Goal: Information Seeking & Learning: Check status

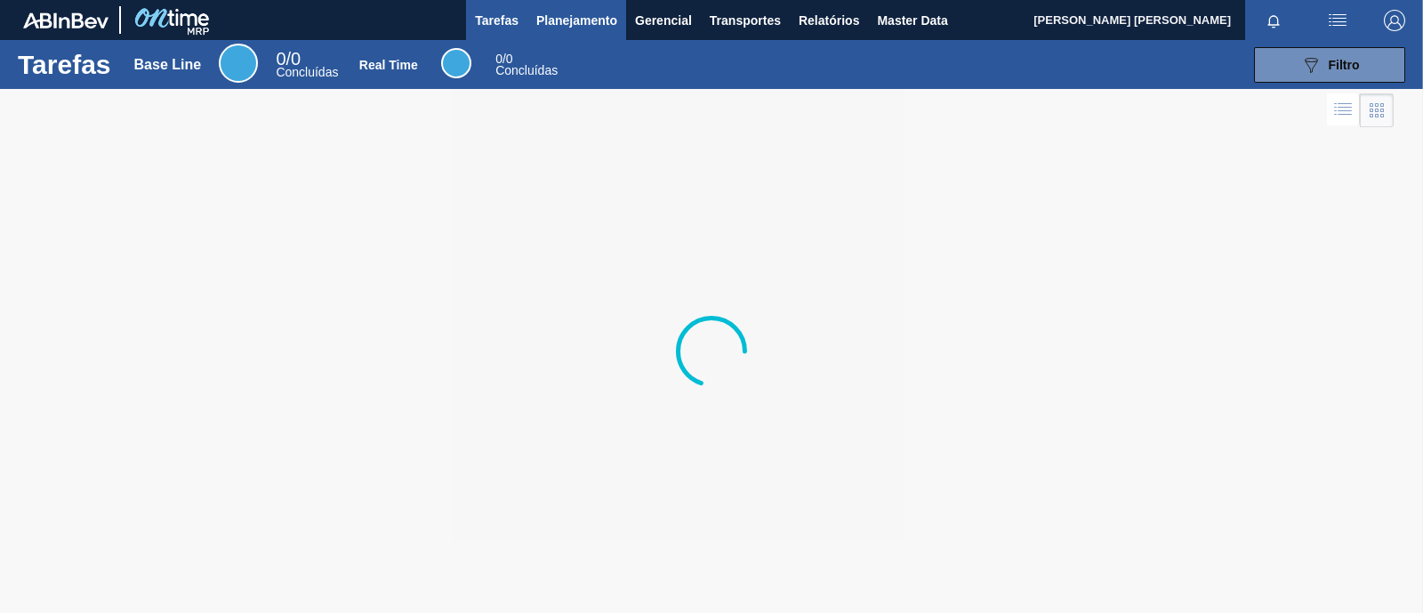
click at [603, 22] on span "Planejamento" at bounding box center [576, 20] width 81 height 21
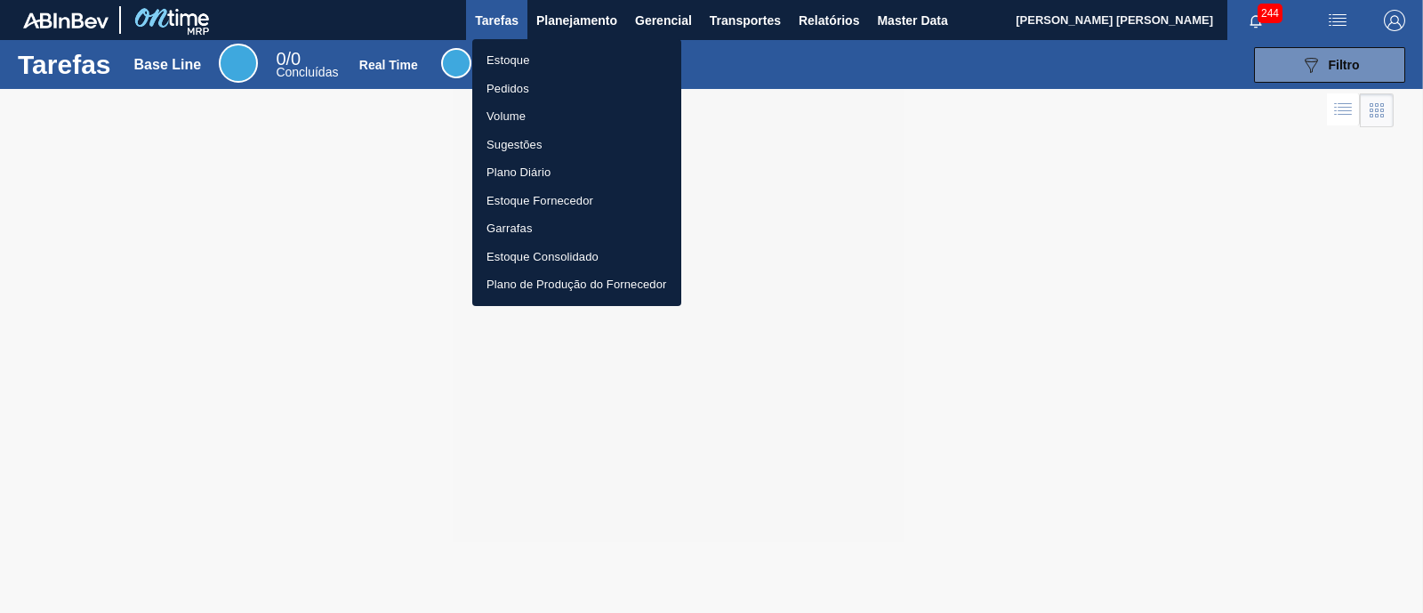
click at [586, 62] on li "Estoque" at bounding box center [576, 60] width 209 height 28
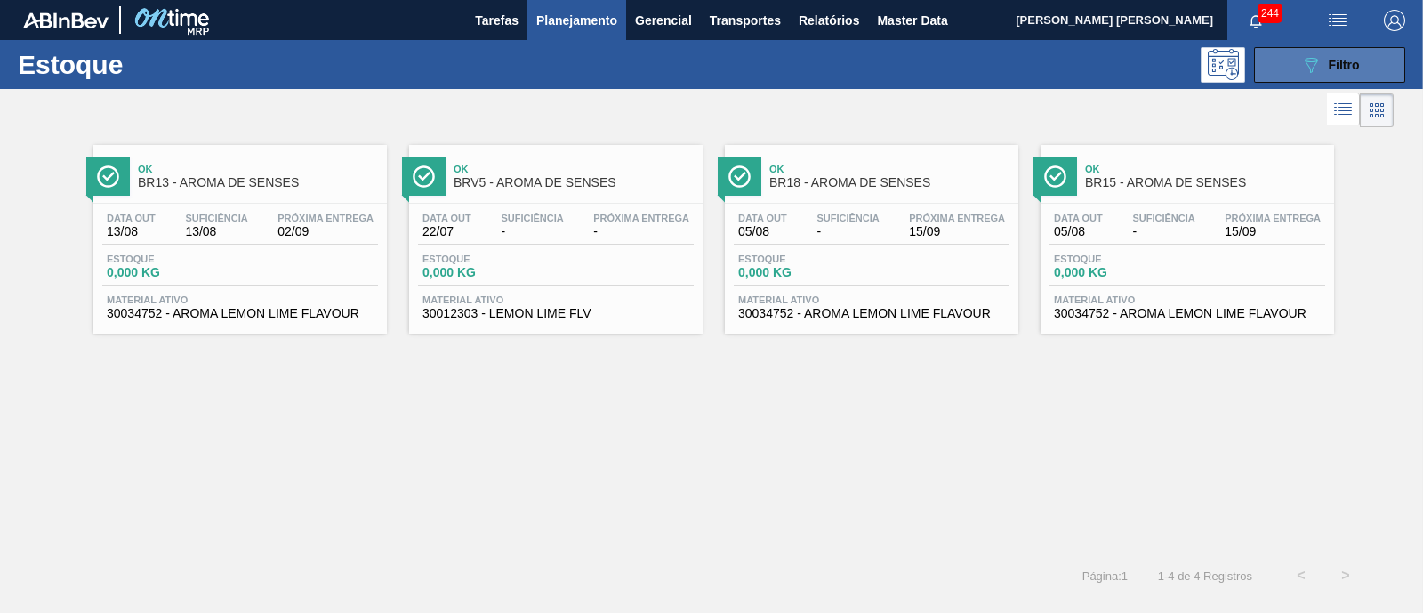
click at [1380, 79] on button "089F7B8B-B2A5-4AFE-B5C0-19BA573D28AC Filtro" at bounding box center [1329, 65] width 151 height 36
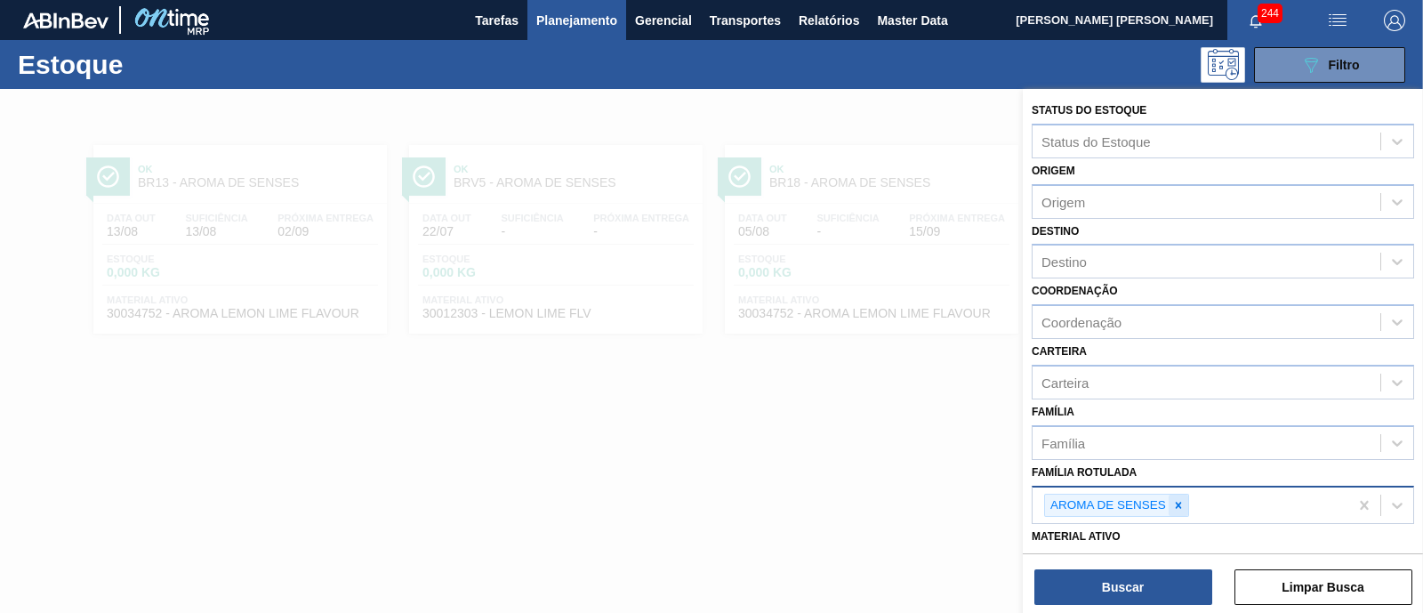
click at [1178, 500] on icon at bounding box center [1178, 505] width 12 height 12
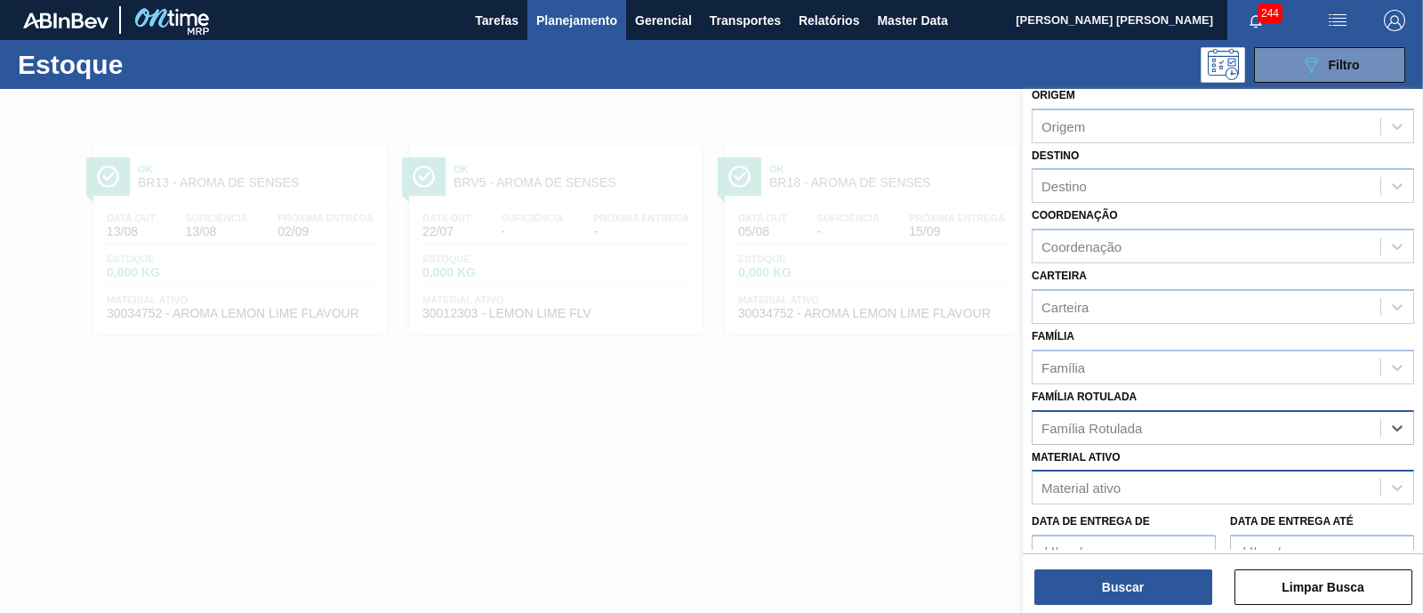
scroll to position [110, 0]
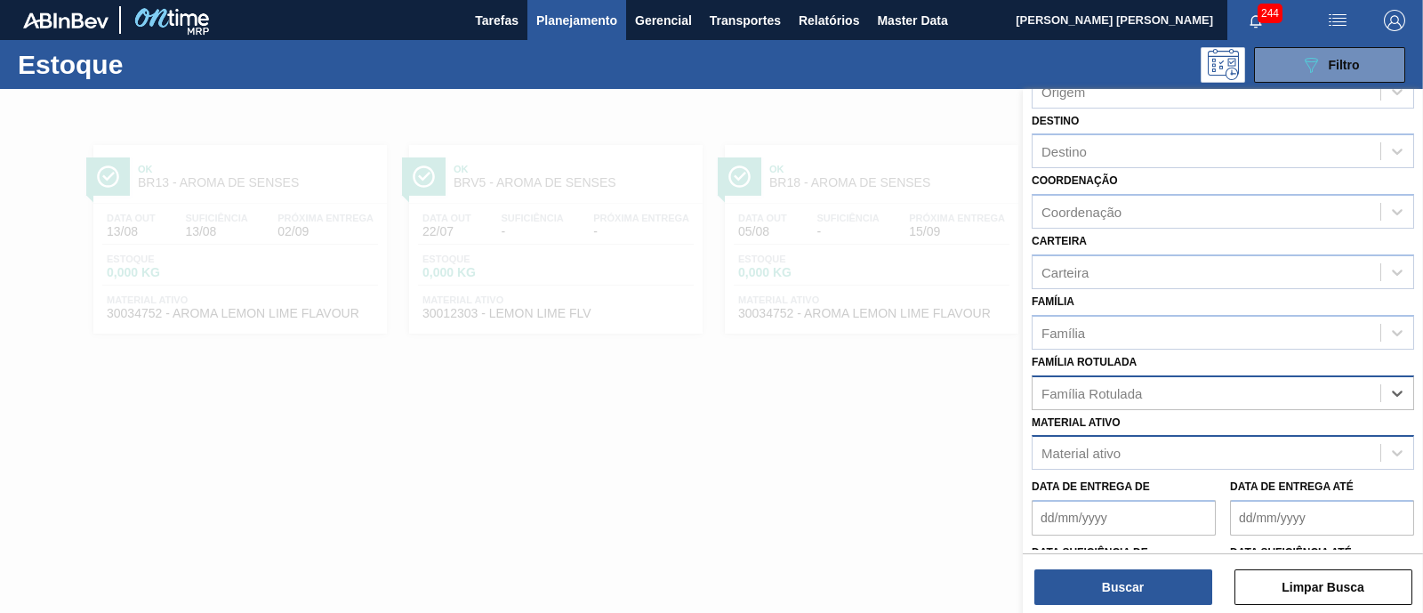
click at [1171, 446] on div "Material ativo" at bounding box center [1207, 453] width 348 height 26
type ativo "300"
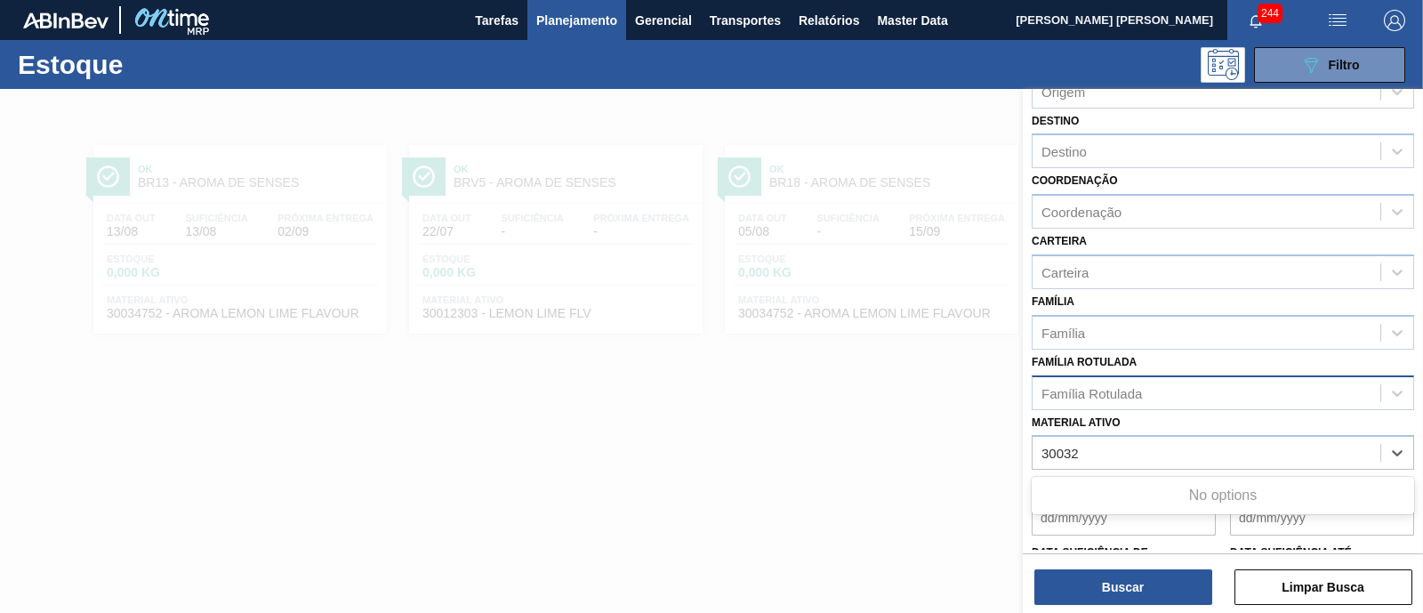
type ativo "30032"
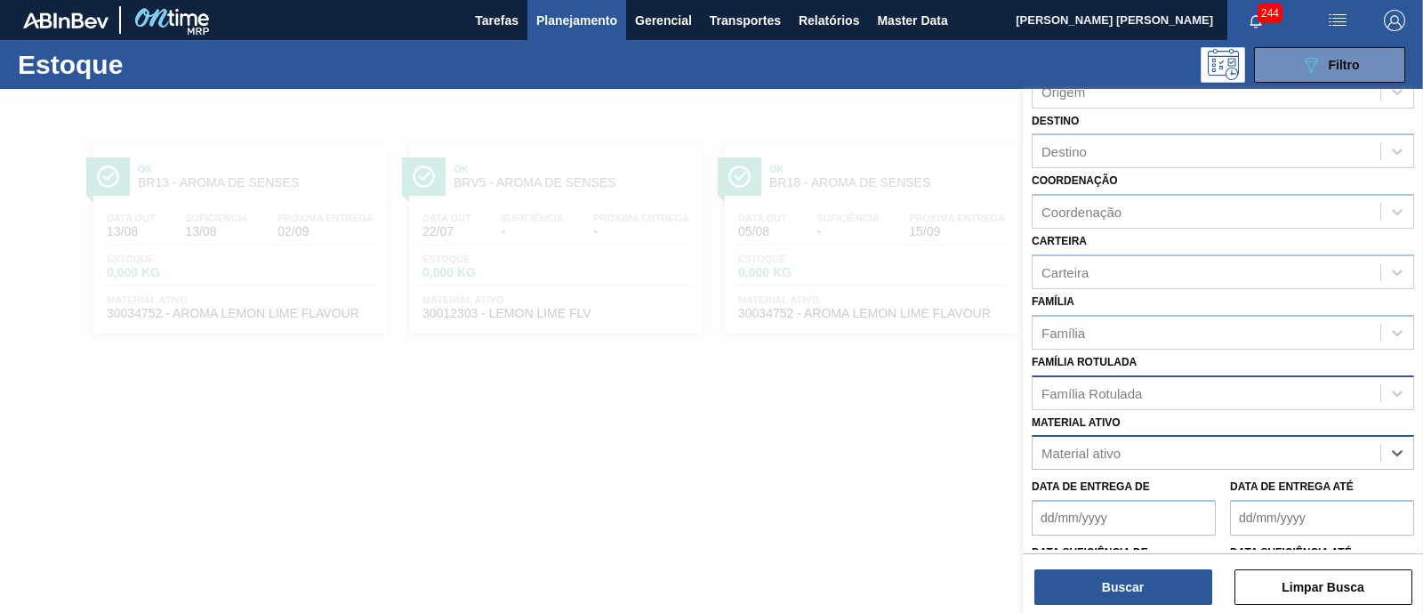
click at [1089, 447] on div "Material ativo" at bounding box center [1080, 453] width 79 height 15
type ativo "30030032"
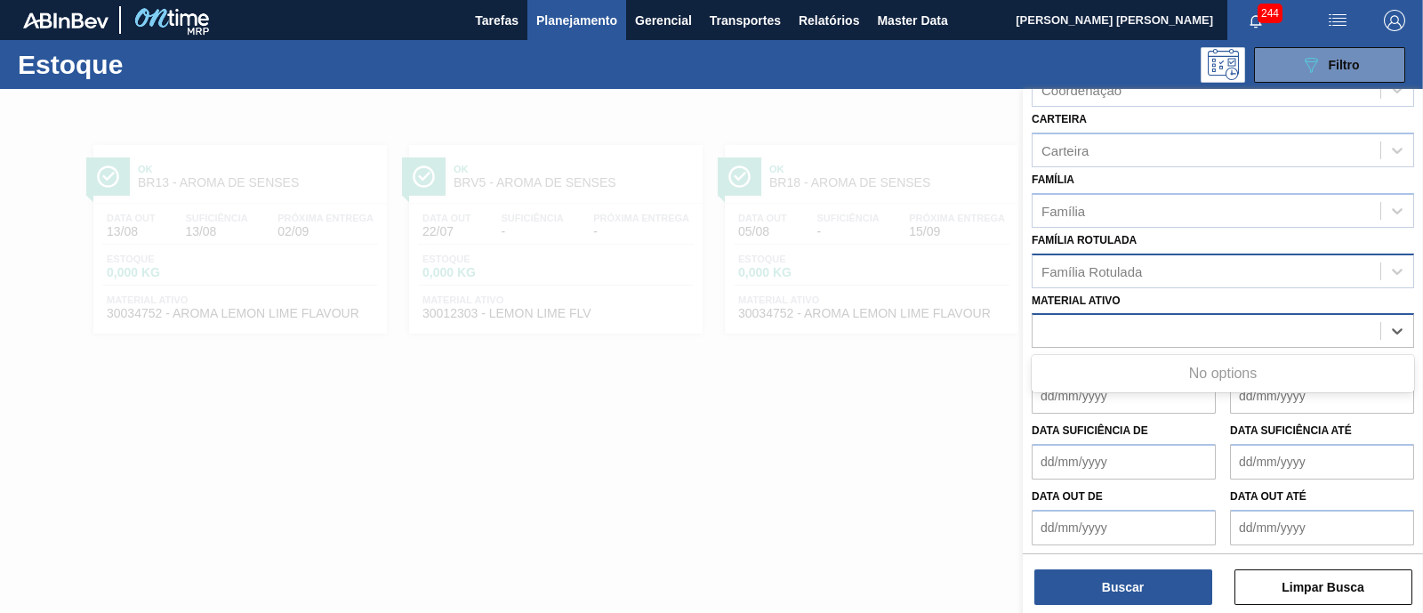
click at [1162, 329] on div "30030032" at bounding box center [1207, 331] width 348 height 26
click at [1162, 329] on div "Material ativo" at bounding box center [1207, 331] width 348 height 26
click at [1171, 329] on div "Material ativo" at bounding box center [1207, 331] width 348 height 26
click at [1183, 333] on div "Material ativo" at bounding box center [1207, 331] width 348 height 26
click at [1197, 335] on div "Material ativo" at bounding box center [1207, 331] width 348 height 26
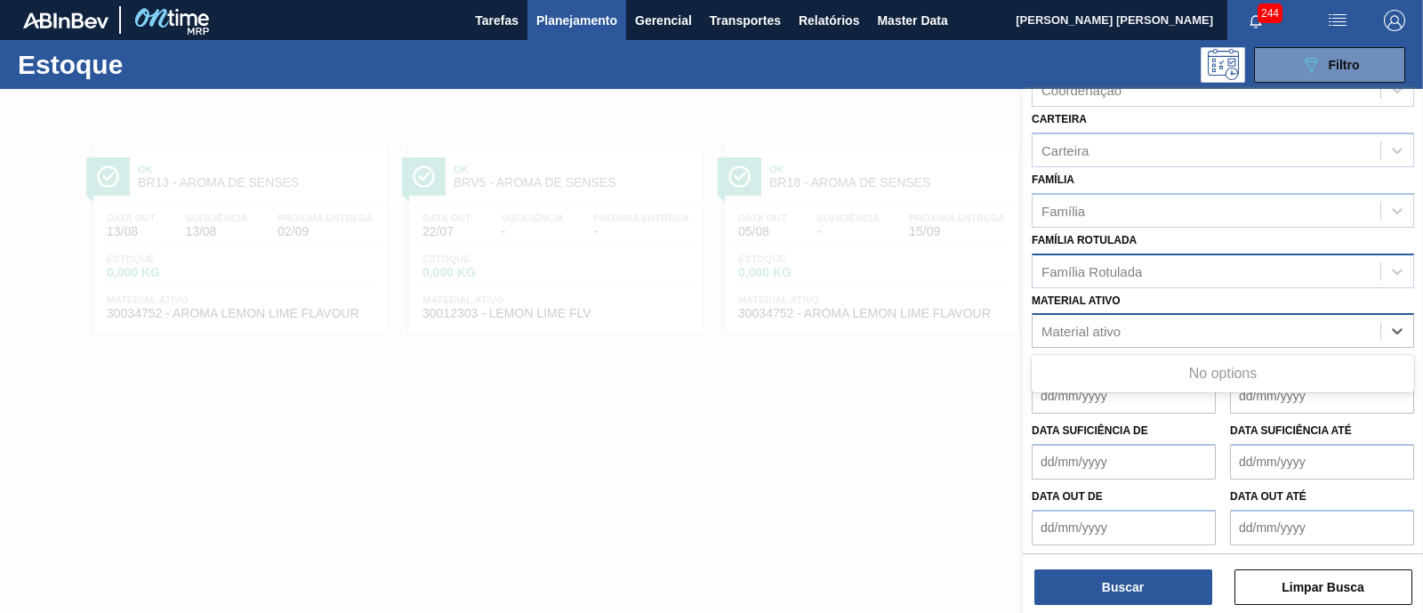
click at [1197, 335] on div "Material ativo" at bounding box center [1207, 331] width 348 height 26
click at [1201, 335] on div "Material ativo" at bounding box center [1207, 331] width 348 height 26
click at [1206, 333] on div "Material ativo" at bounding box center [1207, 331] width 348 height 26
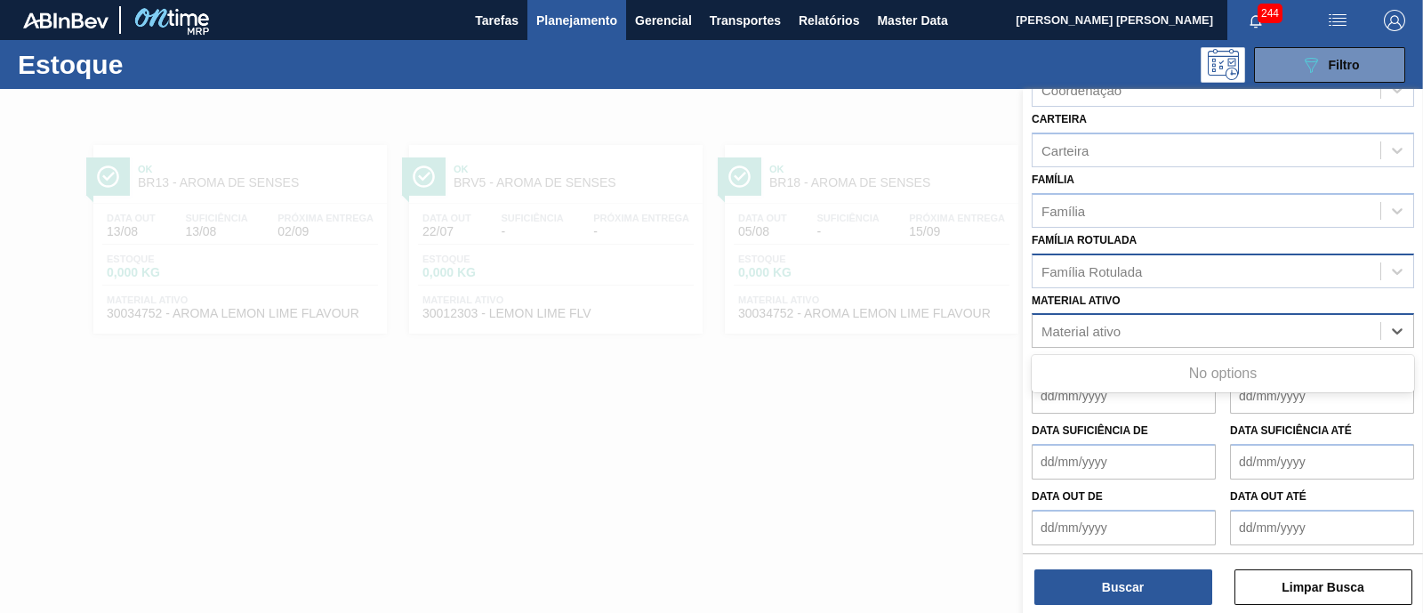
click at [1206, 333] on div "Material ativo" at bounding box center [1207, 331] width 348 height 26
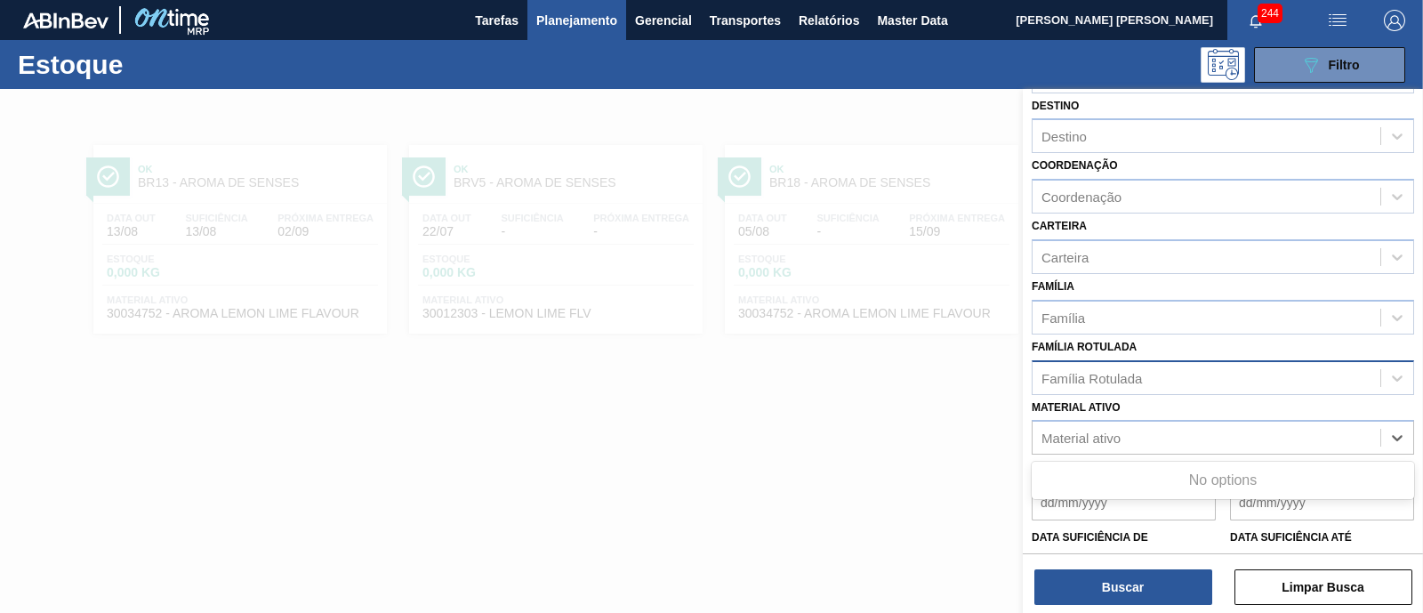
scroll to position [221, 0]
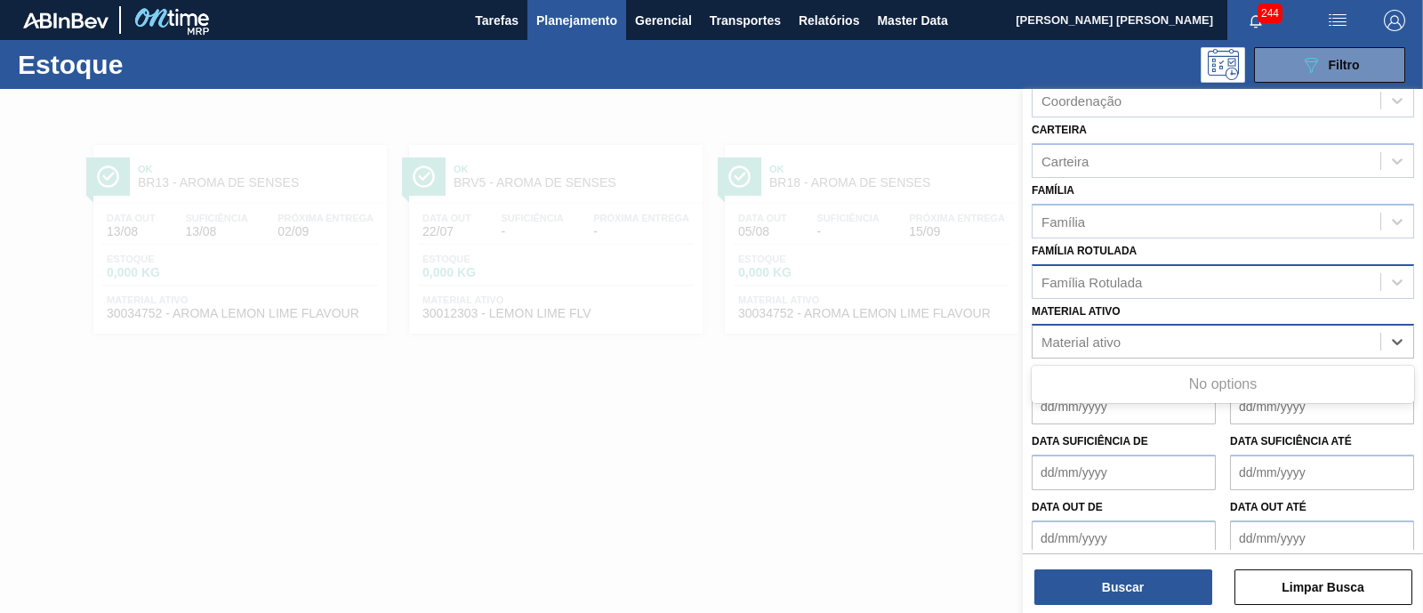
click at [1143, 324] on div "Material ativo" at bounding box center [1223, 341] width 382 height 35
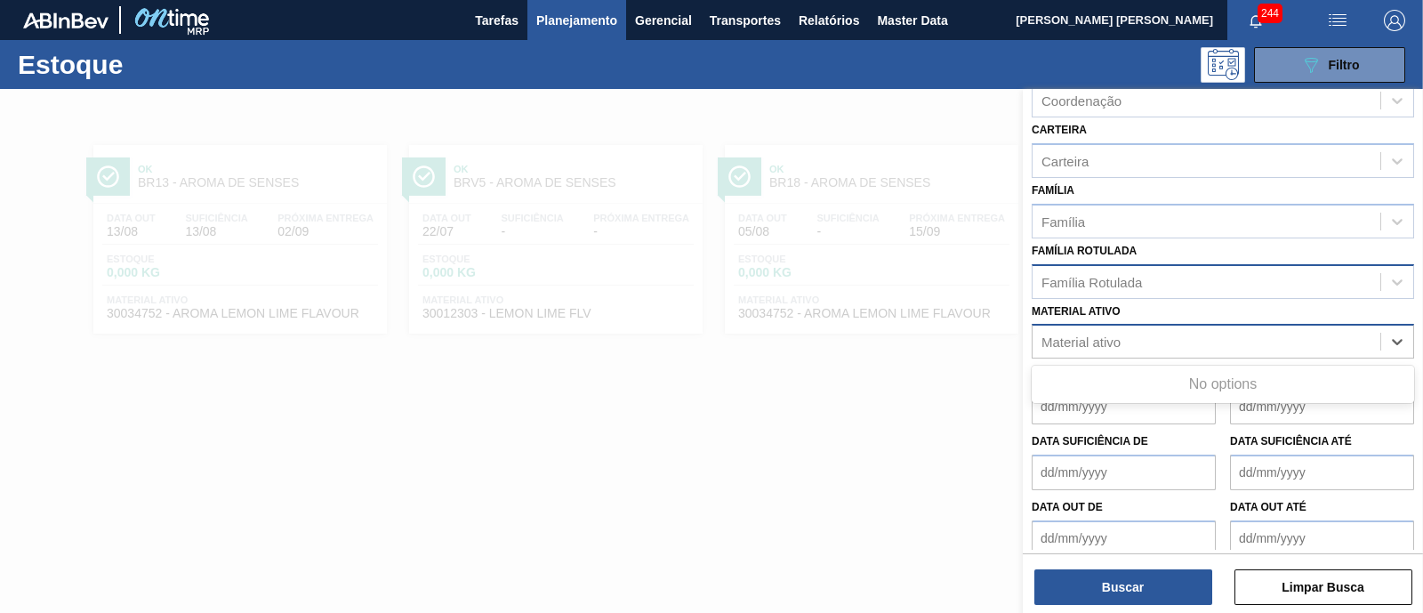
click at [1143, 324] on div "Material ativo" at bounding box center [1223, 341] width 382 height 35
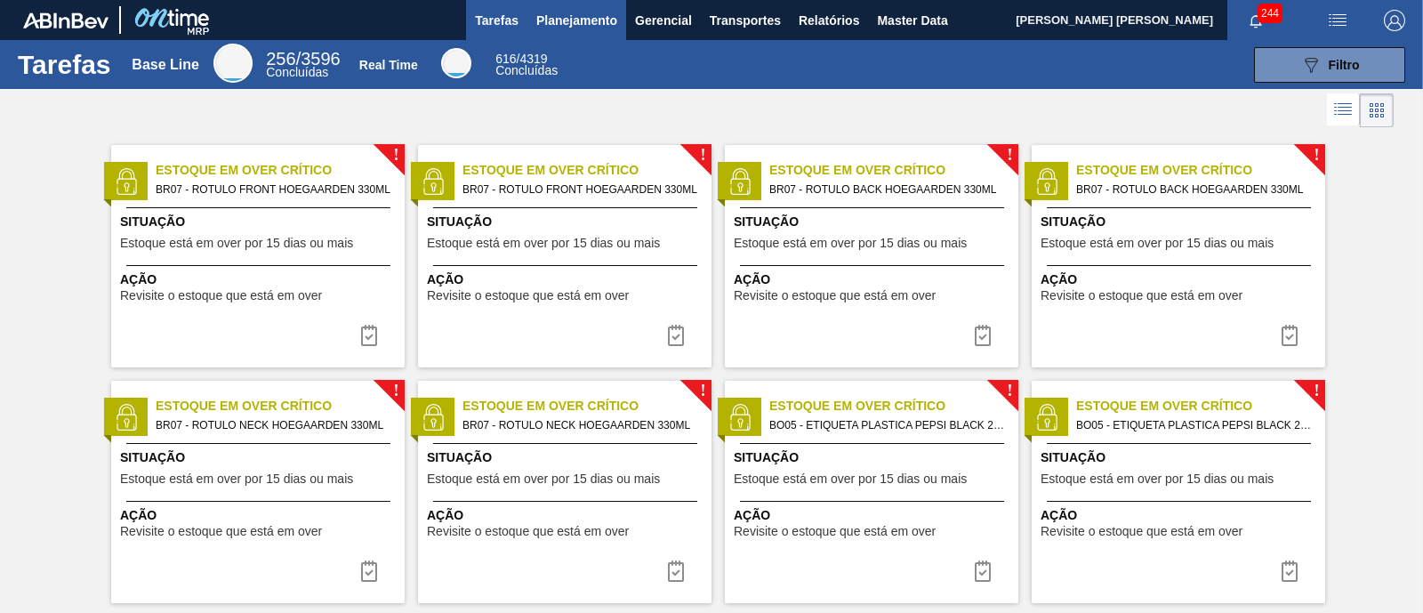
click at [551, 12] on span "Planejamento" at bounding box center [576, 20] width 81 height 21
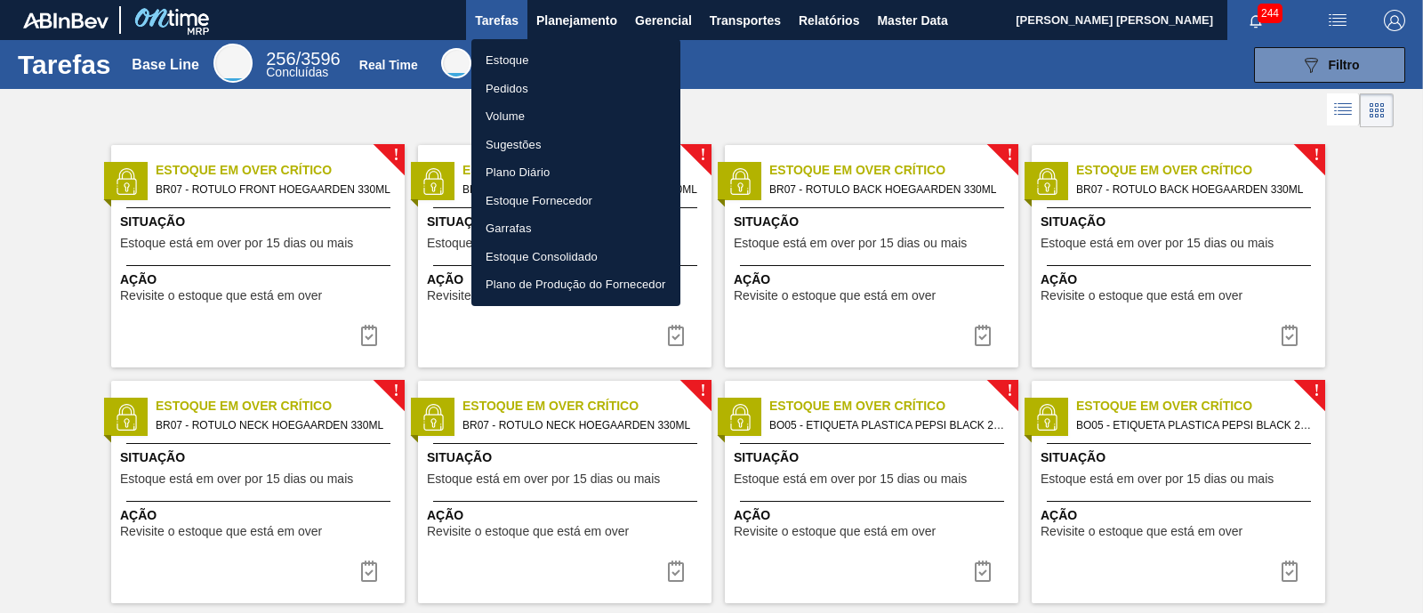
click at [550, 49] on li "Estoque" at bounding box center [575, 60] width 209 height 28
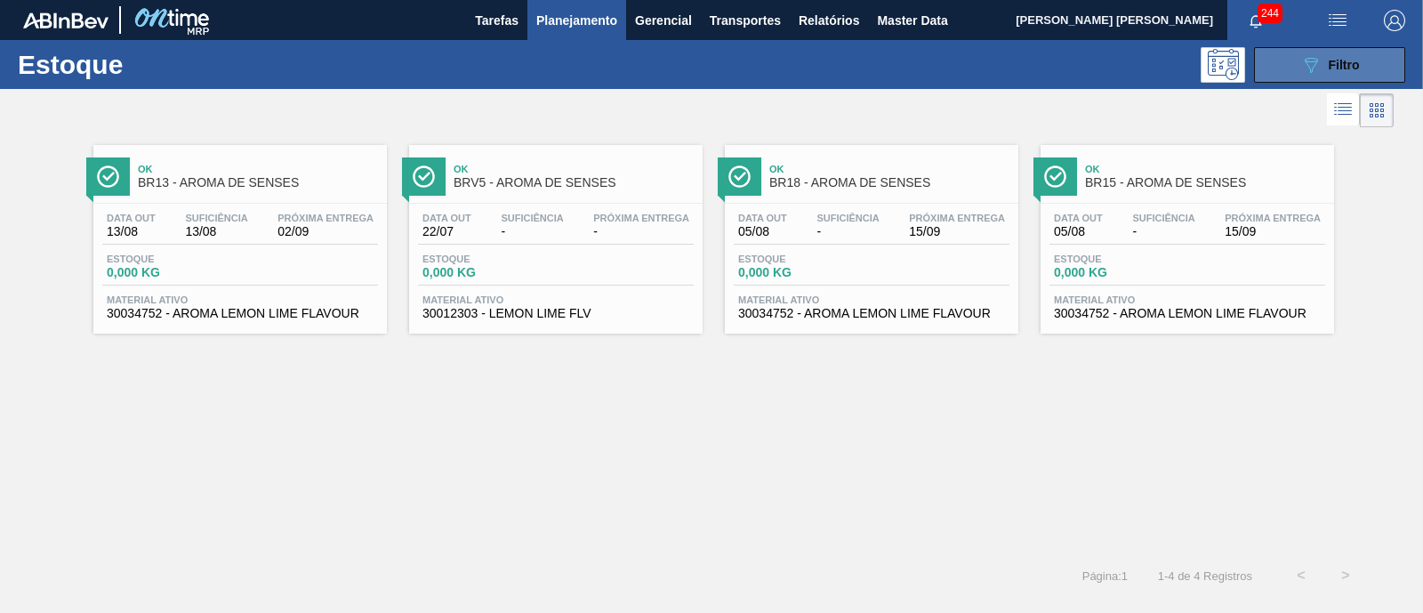
click at [1282, 57] on button "089F7B8B-B2A5-4AFE-B5C0-19BA573D28AC Filtro" at bounding box center [1329, 65] width 151 height 36
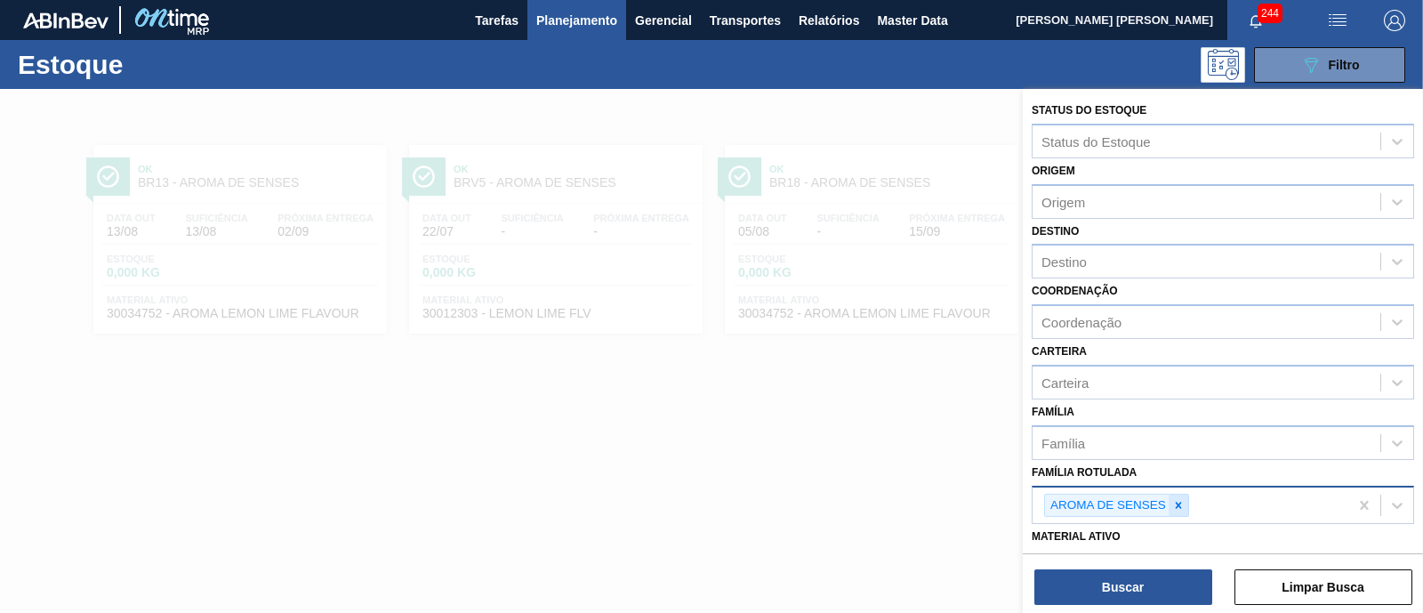
click at [1183, 502] on icon at bounding box center [1178, 505] width 12 height 12
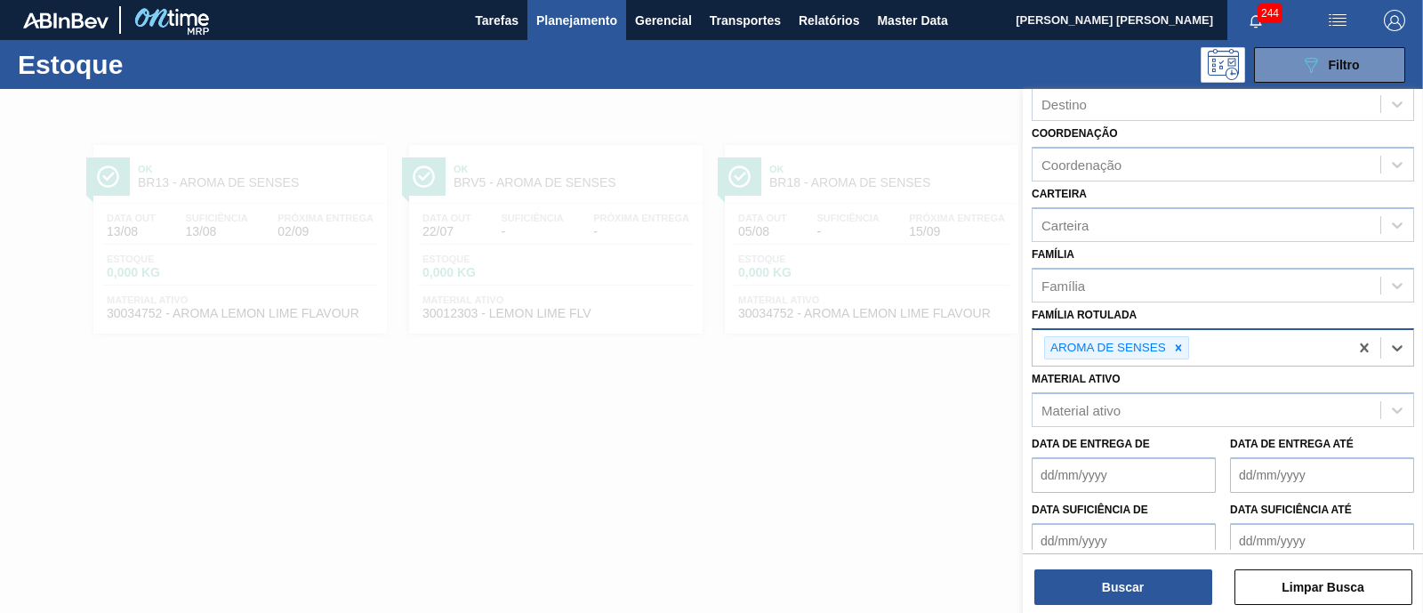
scroll to position [221, 0]
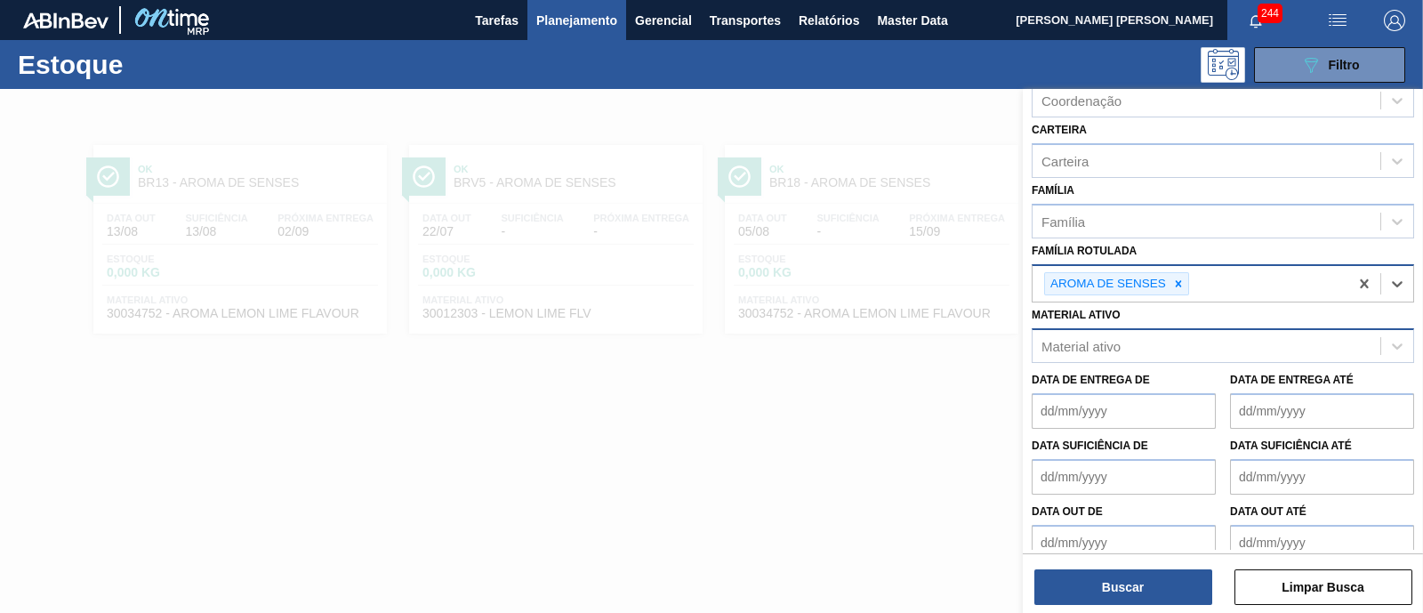
click at [1179, 333] on div "Material ativo" at bounding box center [1207, 346] width 348 height 26
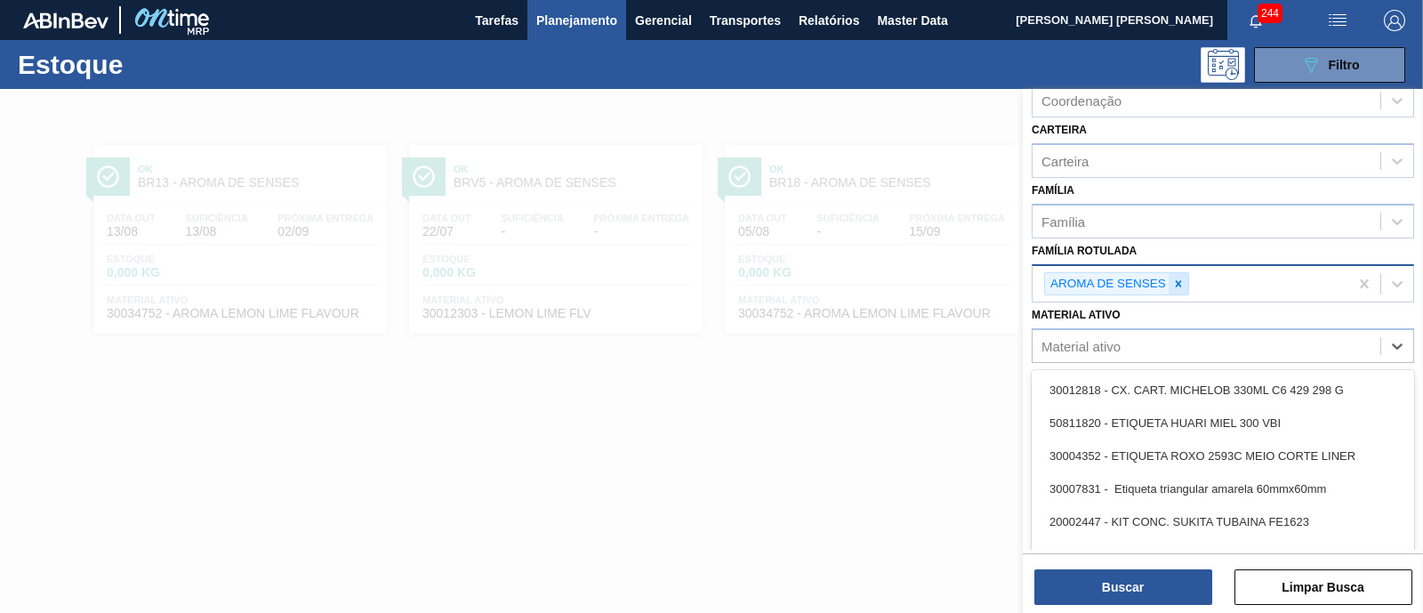
click at [1175, 277] on icon at bounding box center [1178, 283] width 12 height 12
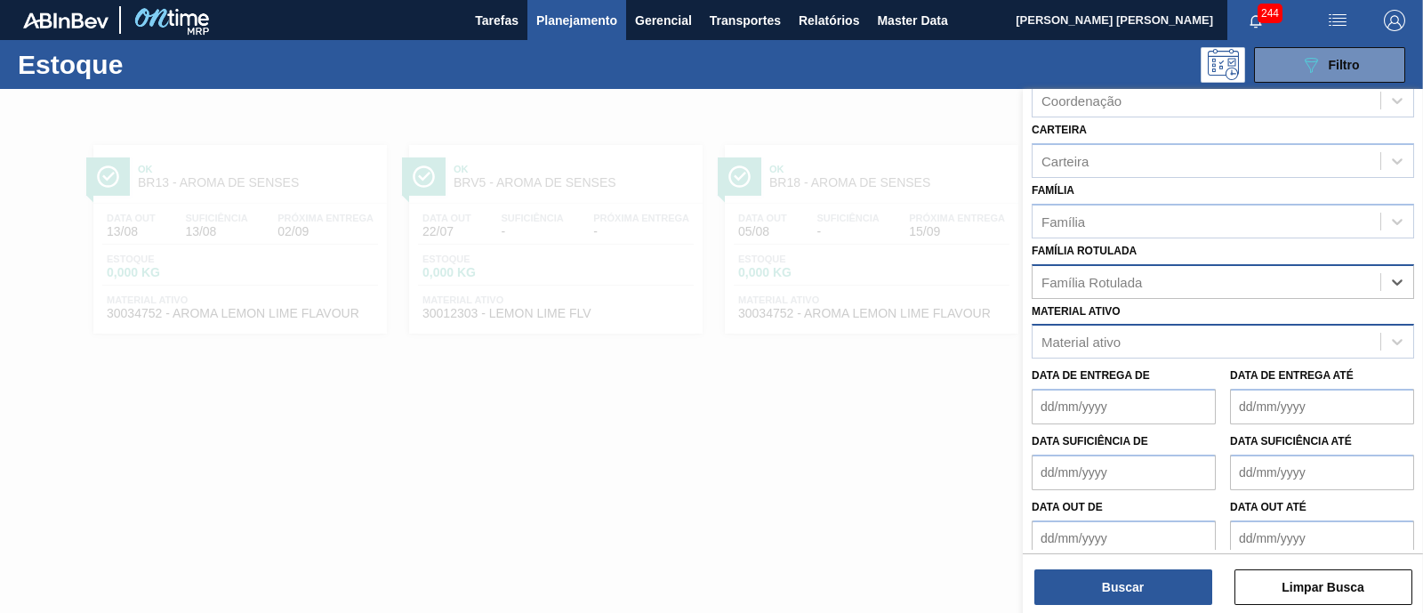
click at [1147, 342] on div "Material ativo" at bounding box center [1207, 342] width 348 height 26
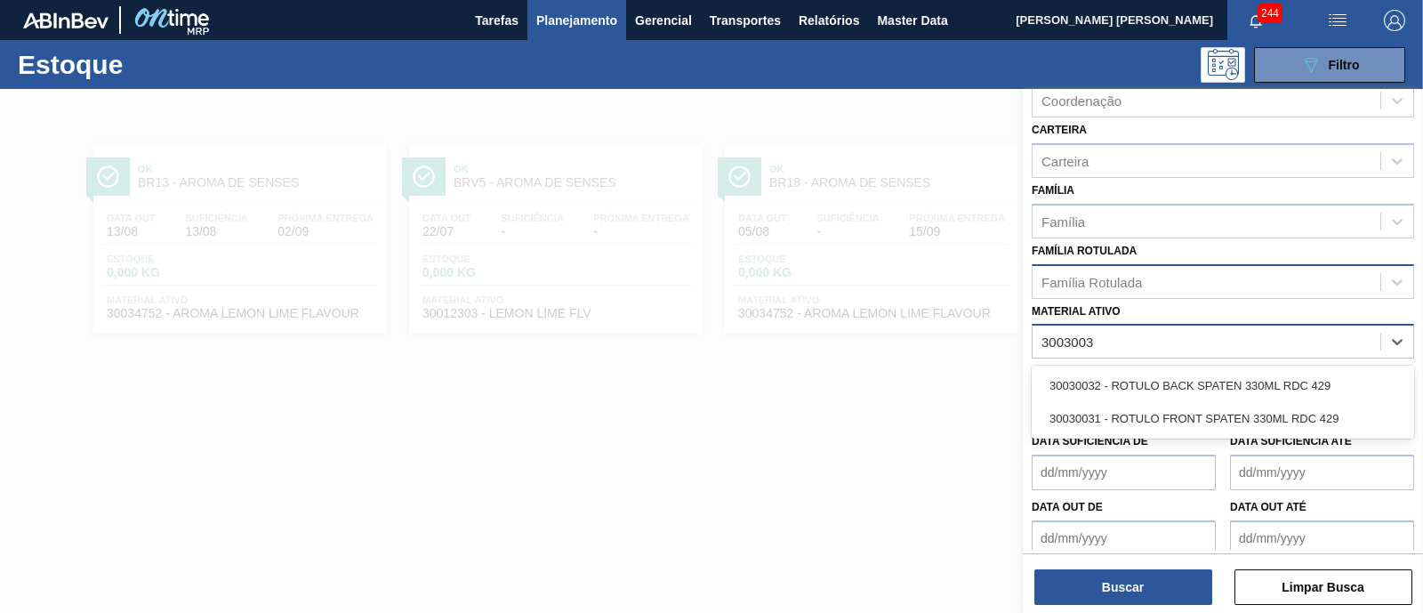
type ativo "30030032"
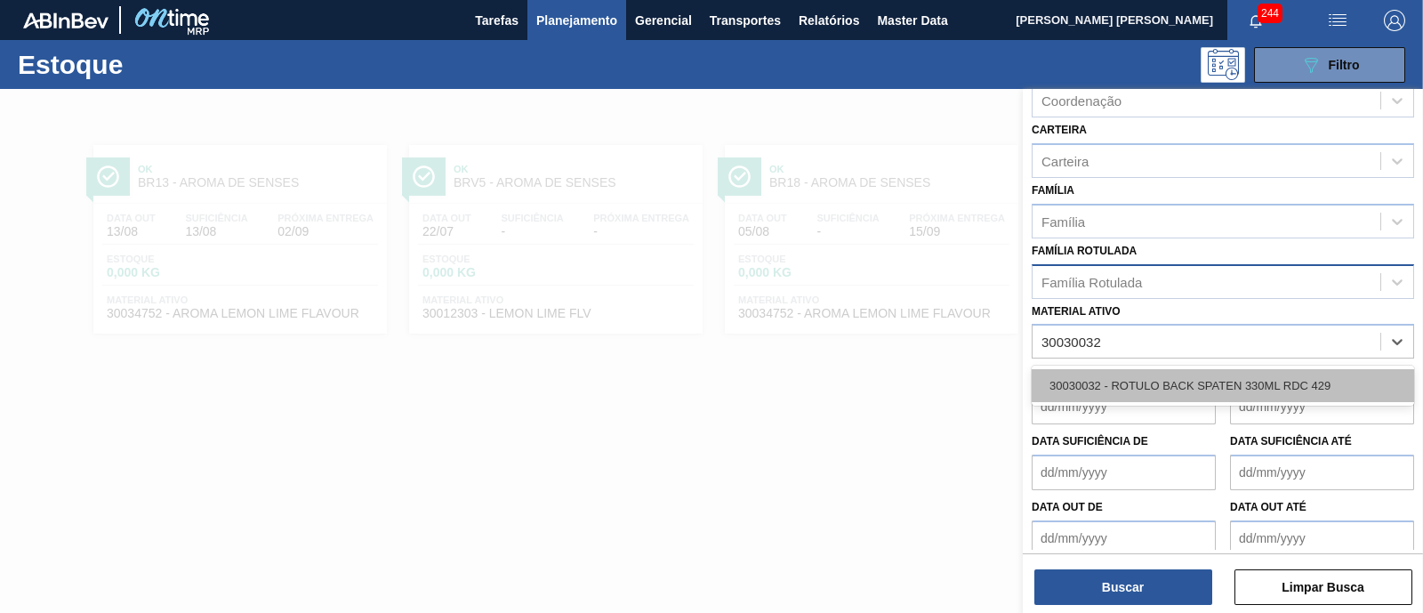
click at [1171, 375] on div "30030032 - ROTULO BACK SPATEN 330ML RDC 429" at bounding box center [1223, 385] width 382 height 33
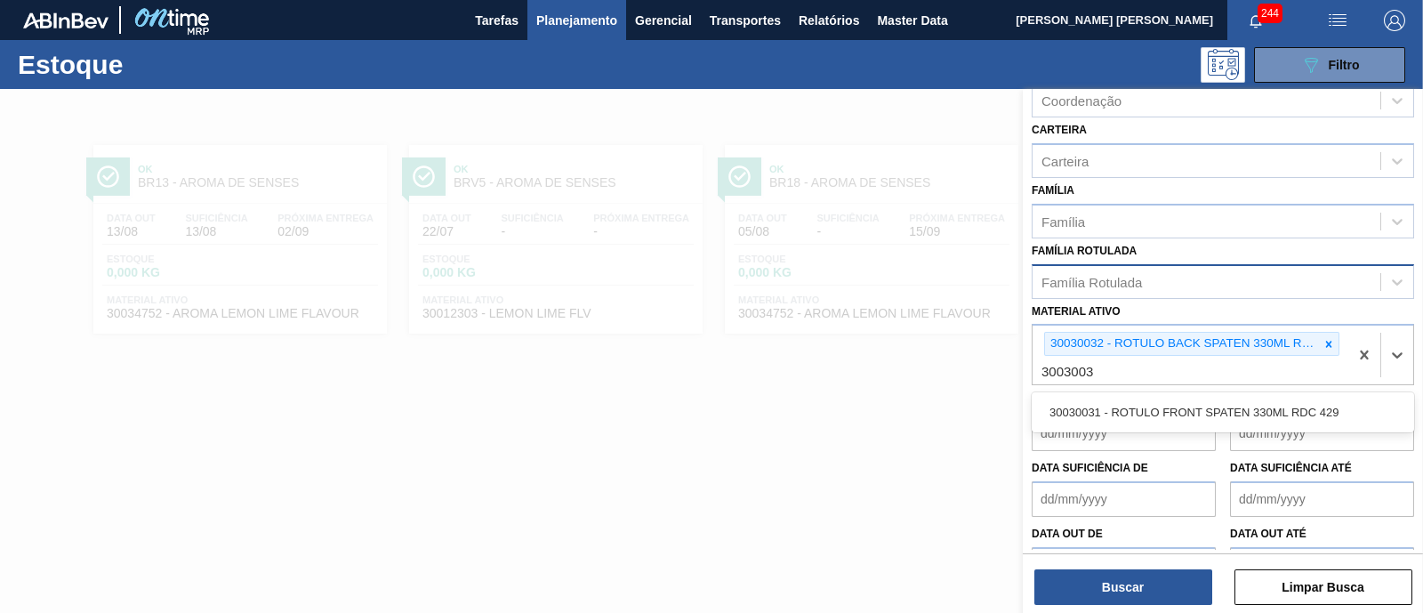
type ativo "30030031"
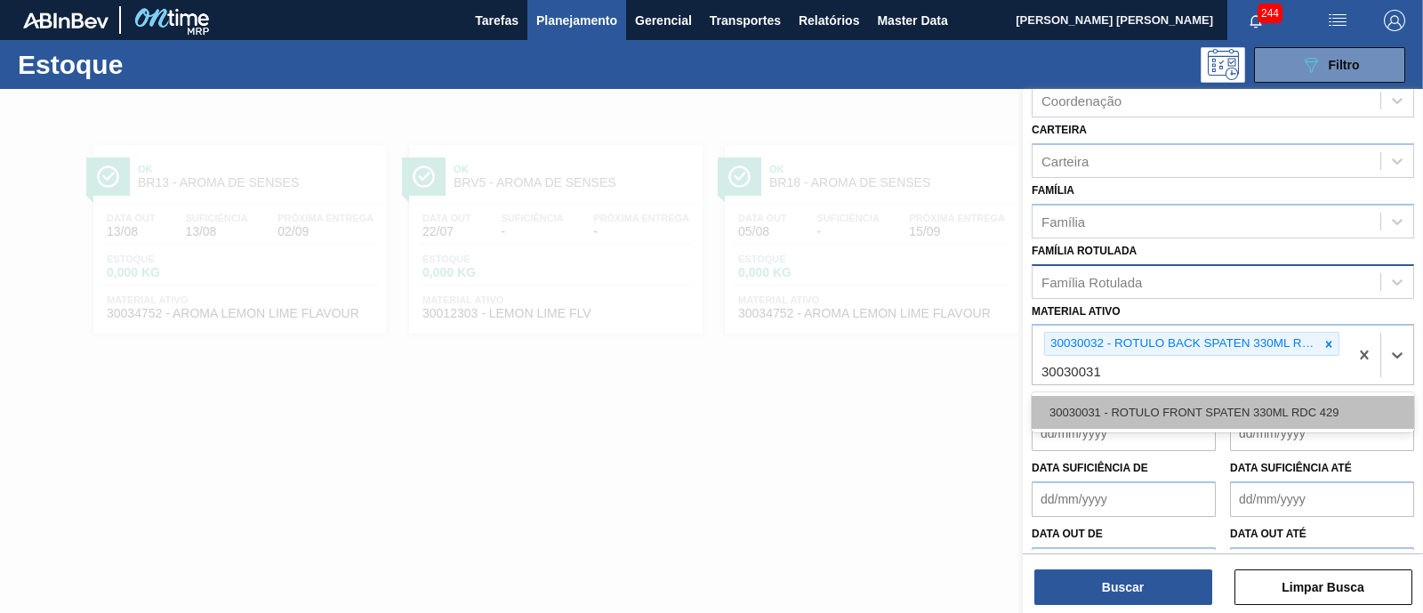
click at [1285, 406] on div "30030031 - ROTULO FRONT SPATEN 330ML RDC 429" at bounding box center [1223, 412] width 382 height 33
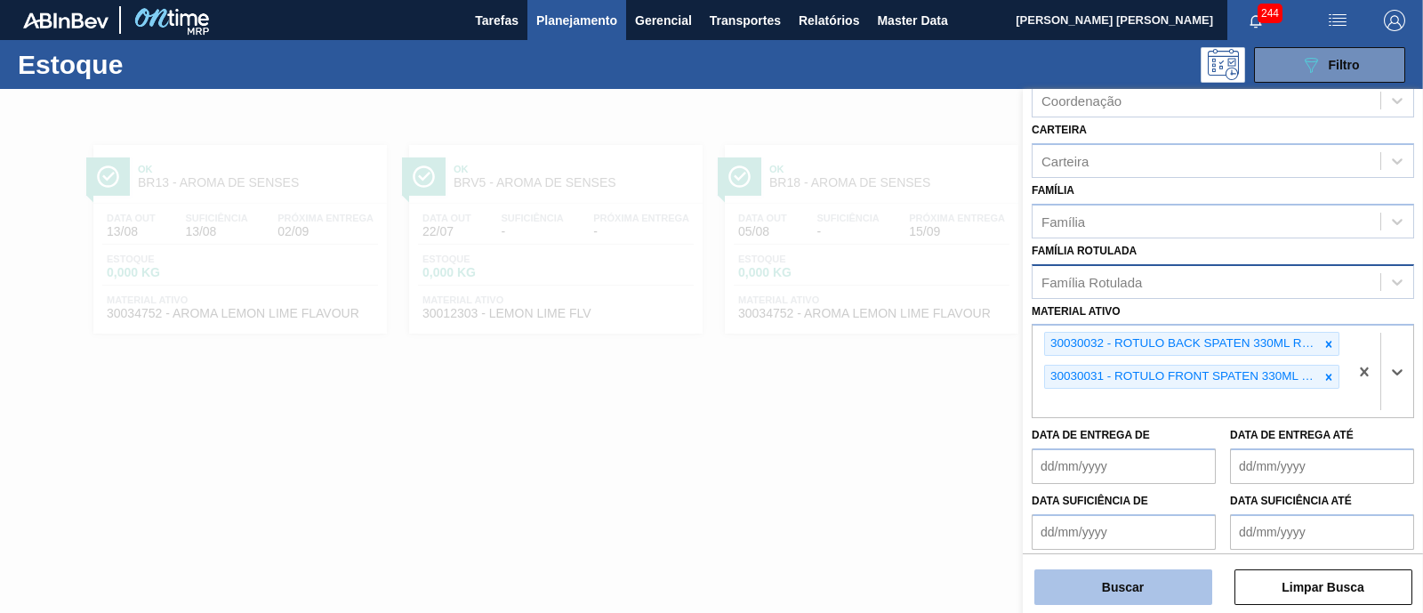
click at [1143, 575] on button "Buscar" at bounding box center [1123, 587] width 178 height 36
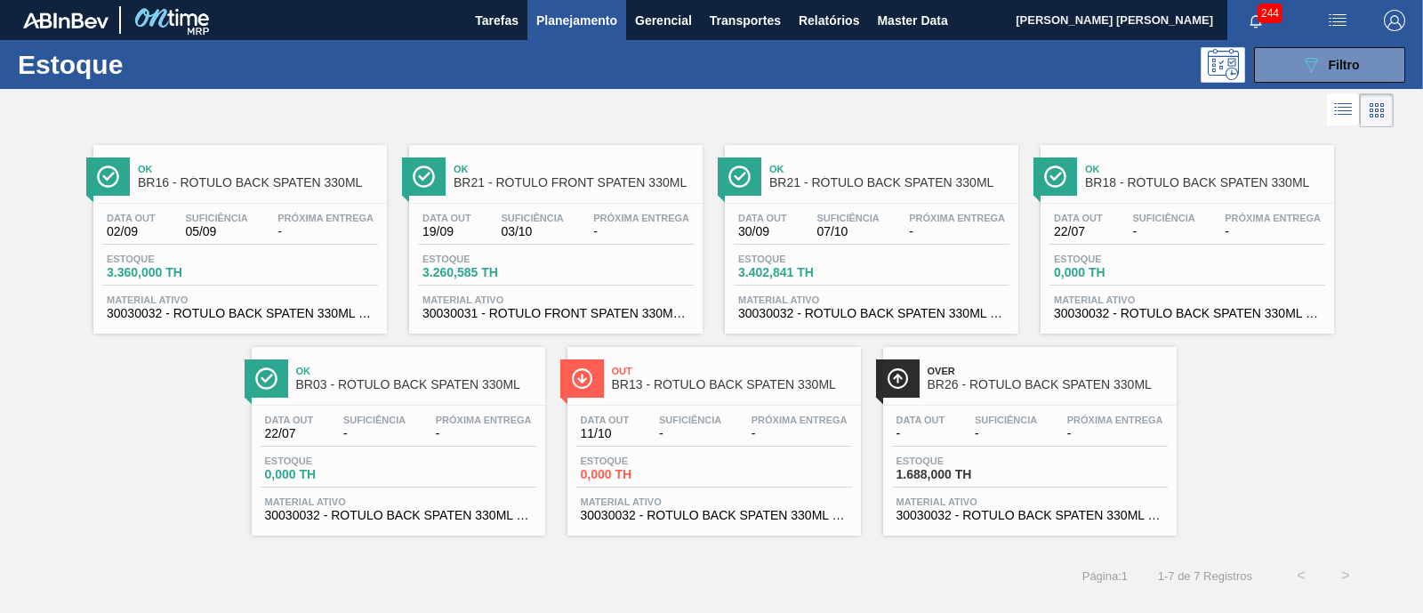
drag, startPoint x: 240, startPoint y: 251, endPoint x: 152, endPoint y: 474, distance: 240.0
click at [152, 474] on div "Ok BR16 - RÓTULO BACK SPATEN 330ML Data out 02/09 Suficiência 05/09 Próxima Ent…" at bounding box center [711, 334] width 1423 height 404
click at [1314, 62] on icon "089F7B8B-B2A5-4AFE-B5C0-19BA573D28AC" at bounding box center [1310, 64] width 21 height 21
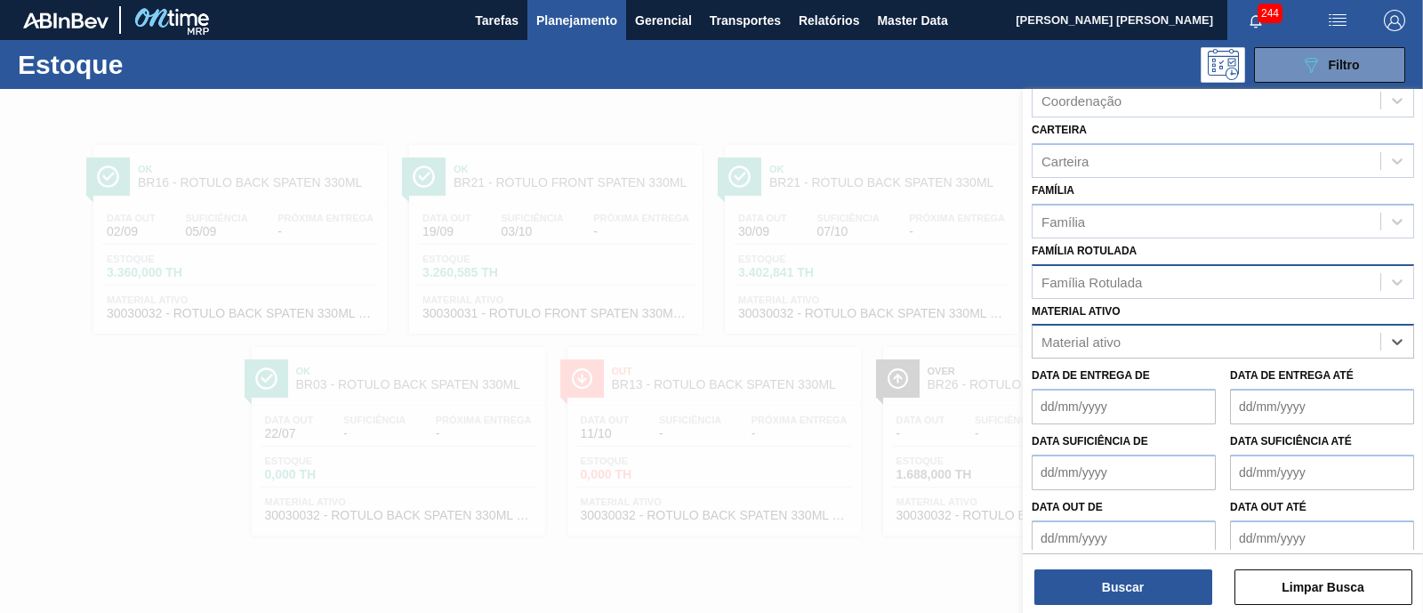
click at [1246, 339] on div "Material ativo" at bounding box center [1207, 342] width 348 height 26
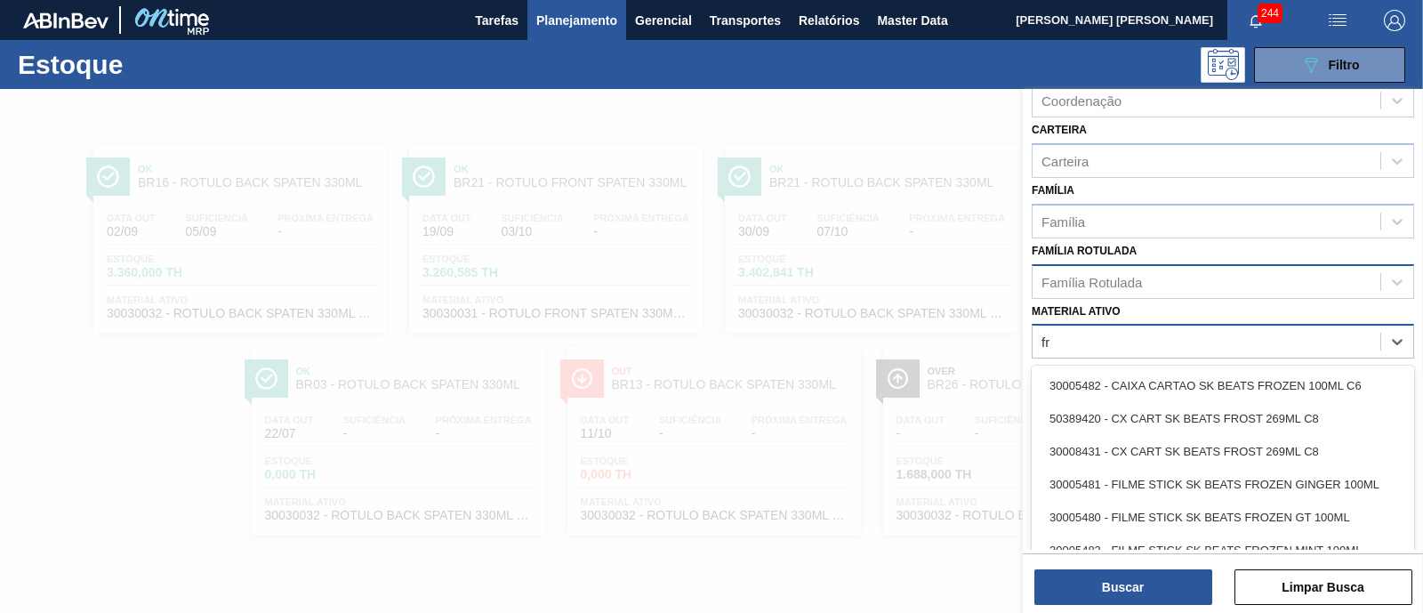
type ativo "f"
click at [1213, 273] on div "Família Rotulada" at bounding box center [1207, 282] width 348 height 26
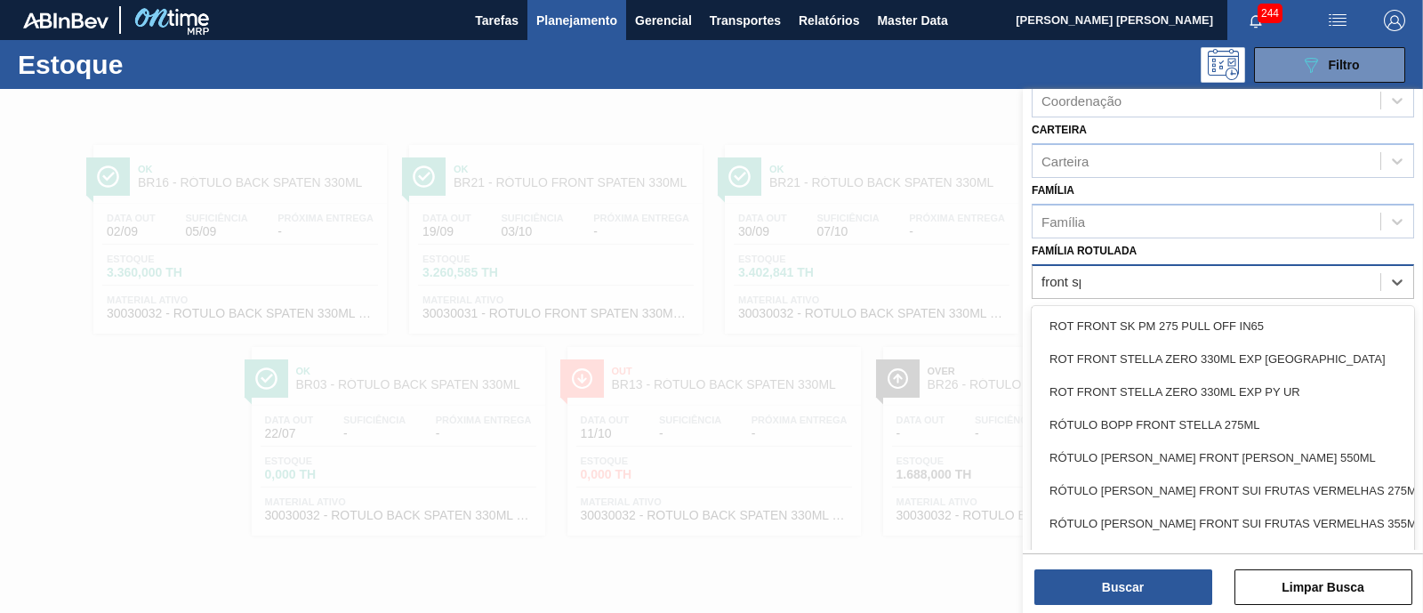
type Rotulada "front spa"
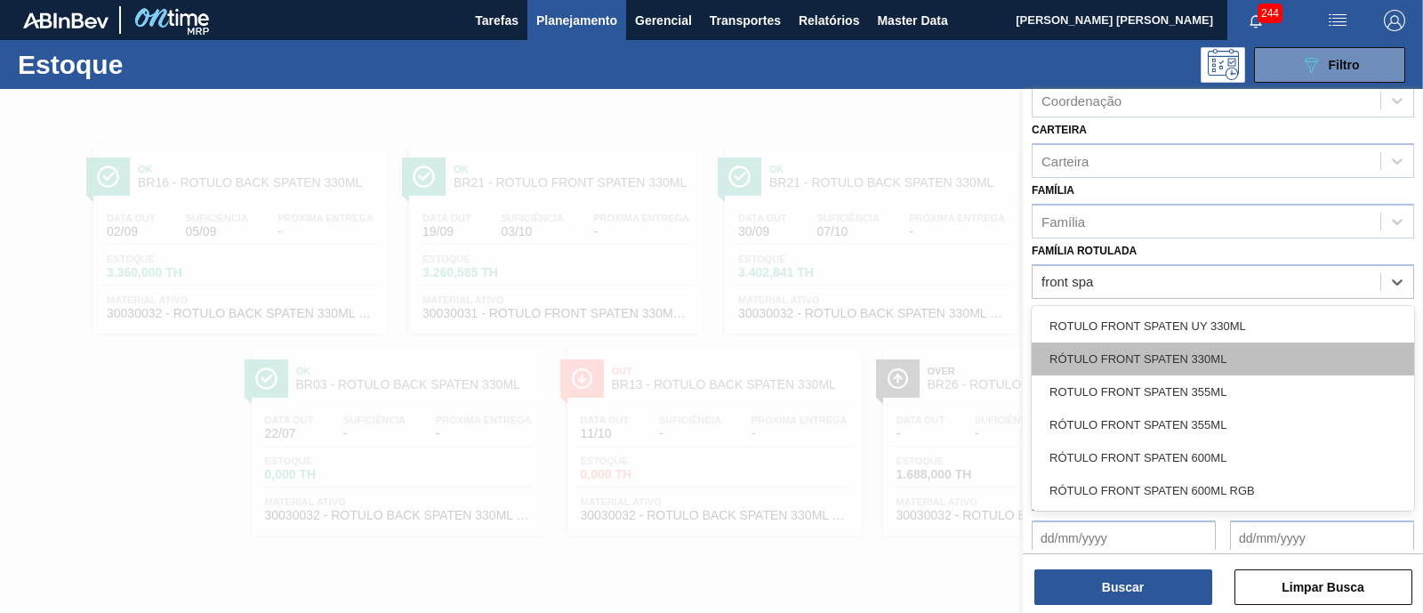
click at [1236, 362] on div "RÓTULO FRONT SPATEN 330ML" at bounding box center [1223, 358] width 382 height 33
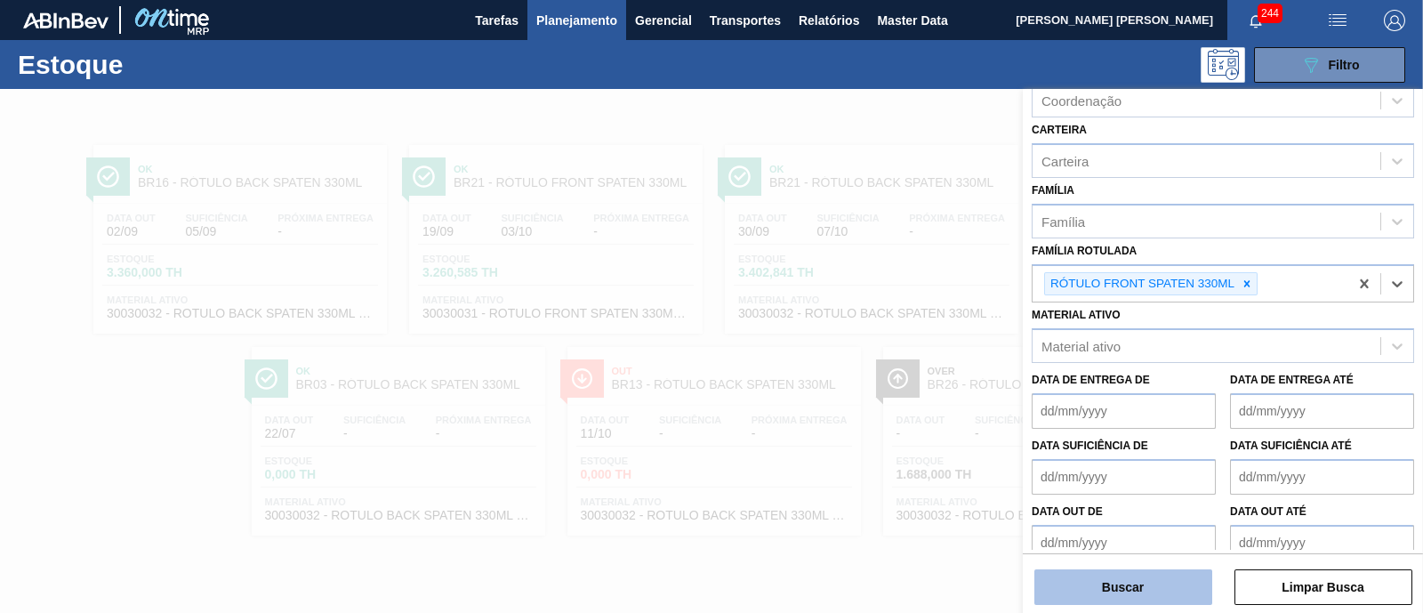
click at [1183, 584] on button "Buscar" at bounding box center [1123, 587] width 178 height 36
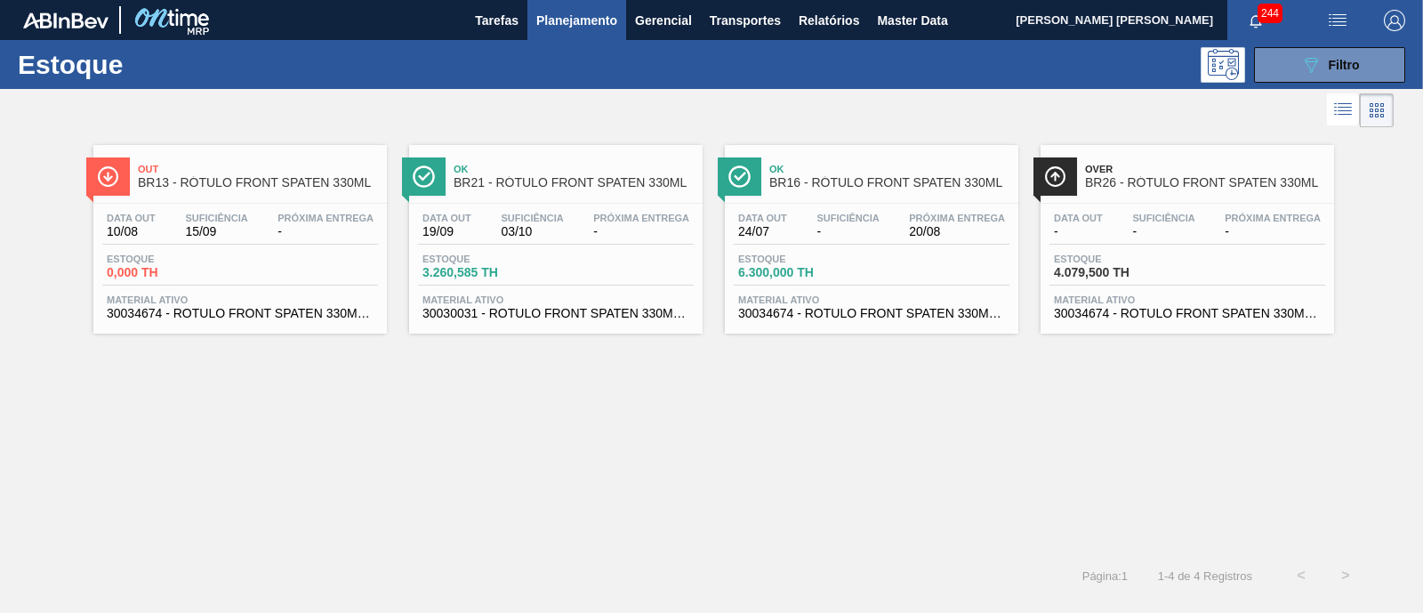
click at [1368, 44] on div "Estoque 089F7B8B-B2A5-4AFE-B5C0-19BA573D28AC Filtro" at bounding box center [711, 64] width 1423 height 49
click at [1361, 54] on button "089F7B8B-B2A5-4AFE-B5C0-19BA573D28AC Filtro" at bounding box center [1329, 65] width 151 height 36
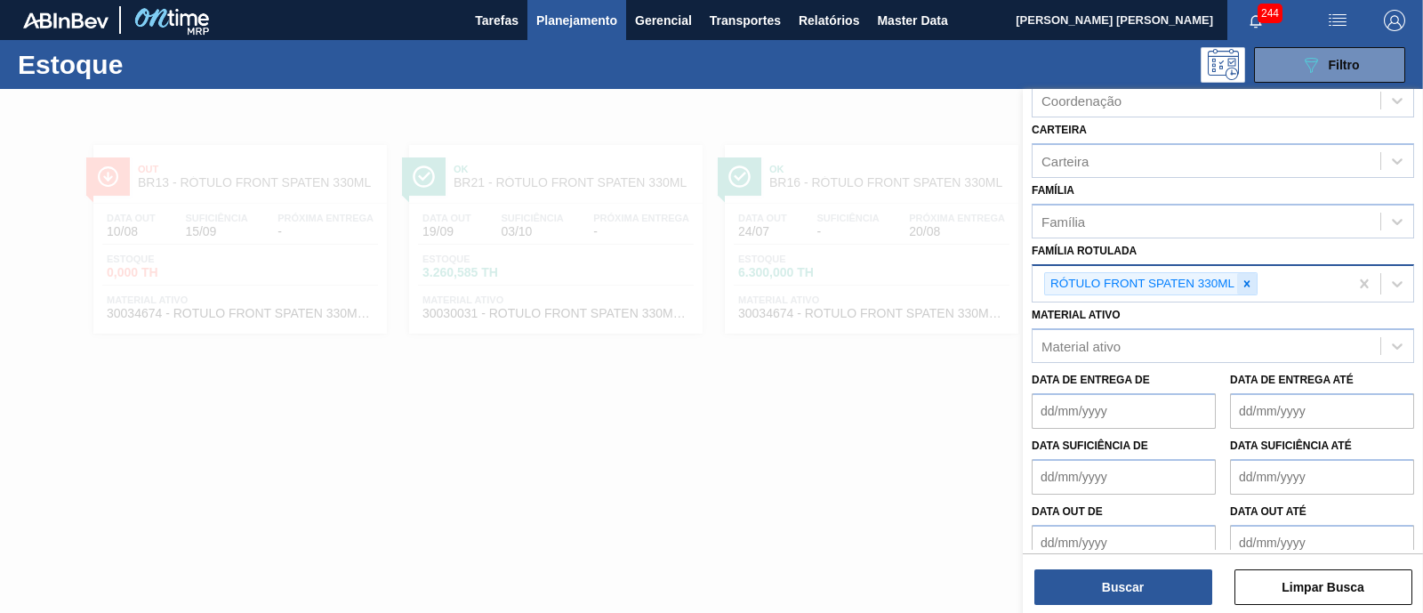
click at [1247, 283] on icon at bounding box center [1247, 283] width 12 height 12
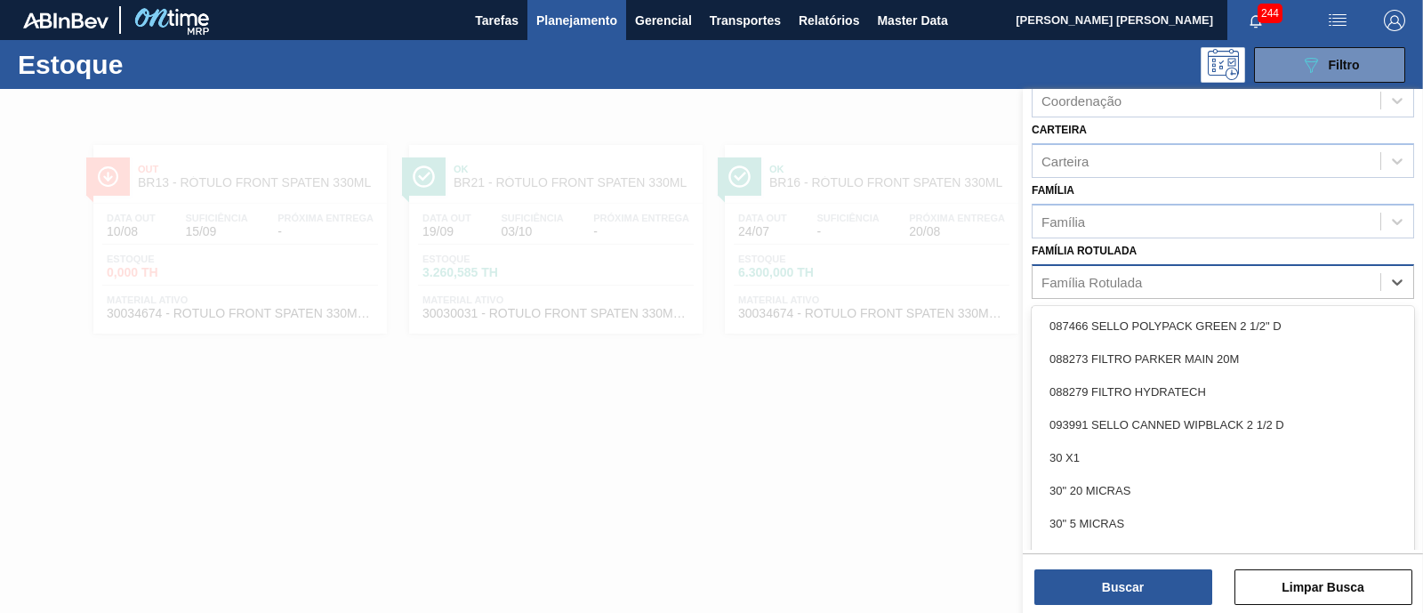
click at [1247, 283] on div "Família Rotulada" at bounding box center [1207, 282] width 348 height 26
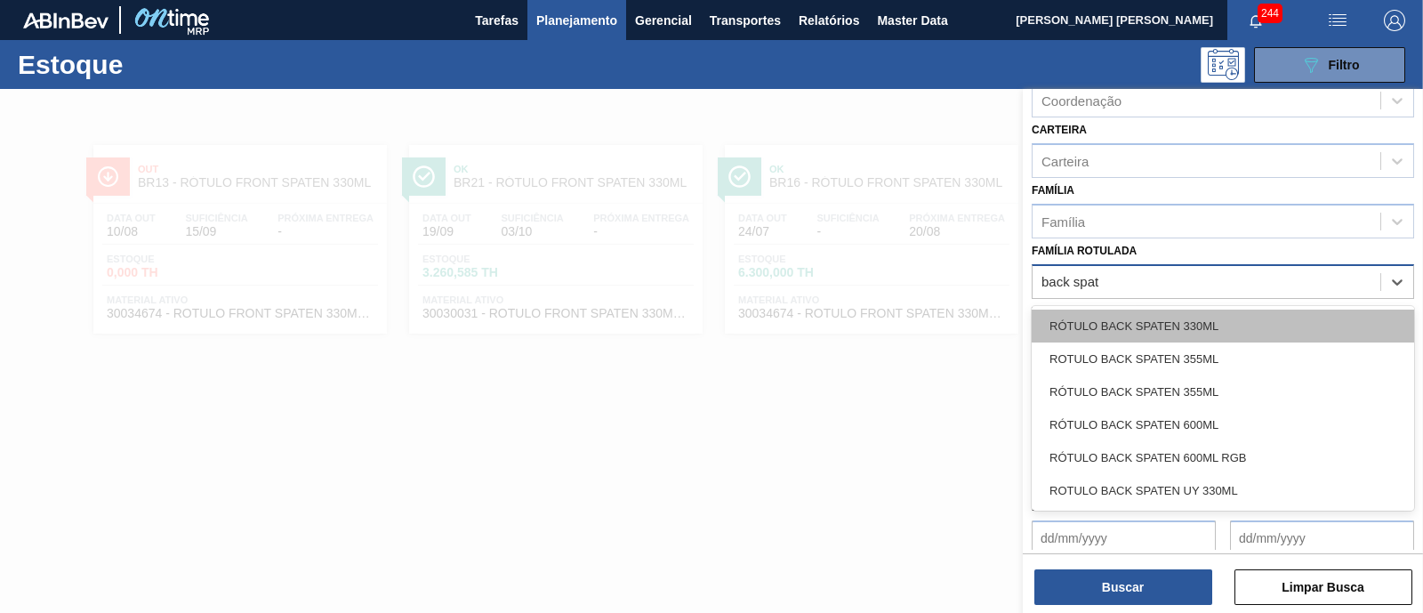
type Rotulada "back spate"
click at [1249, 314] on div "RÓTULO BACK SPATEN 330ML" at bounding box center [1223, 325] width 382 height 33
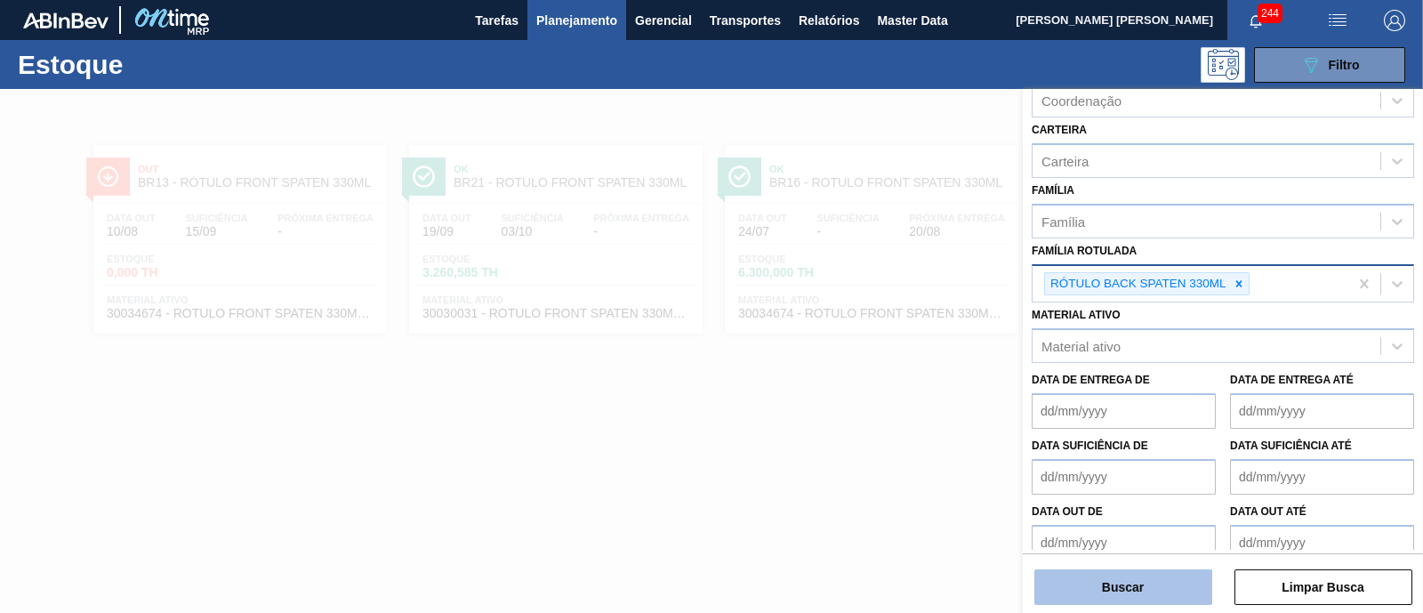
click at [1185, 590] on button "Buscar" at bounding box center [1123, 587] width 178 height 36
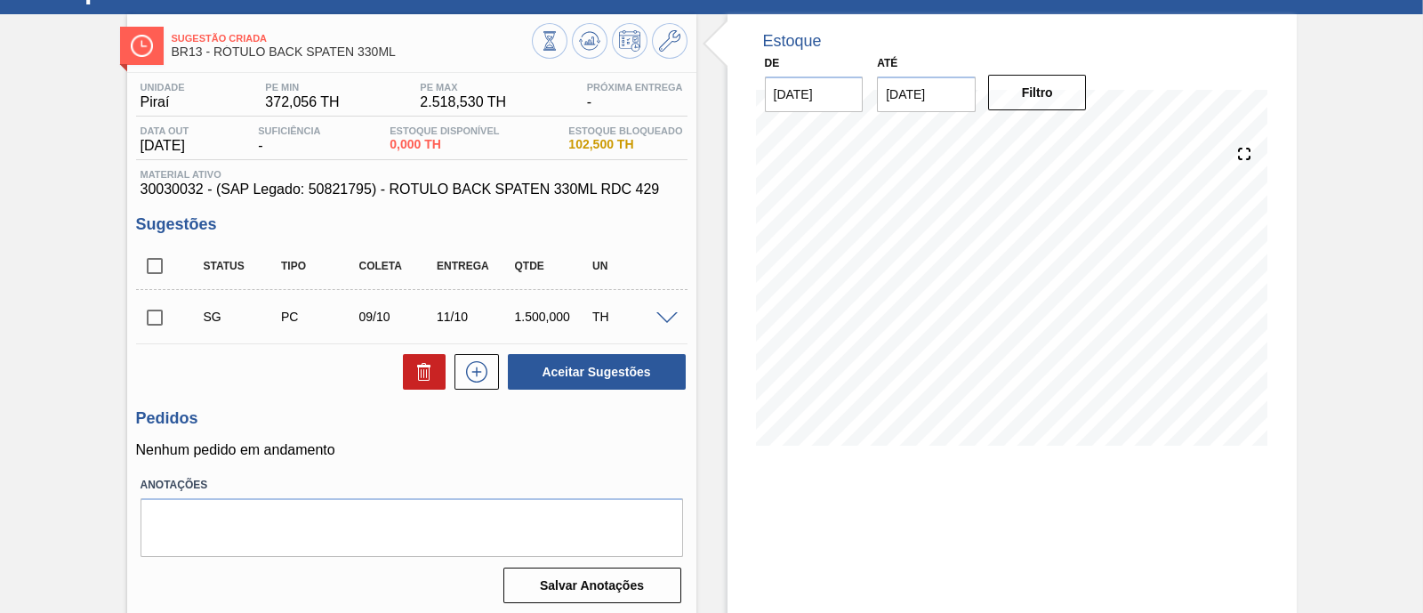
scroll to position [40, 0]
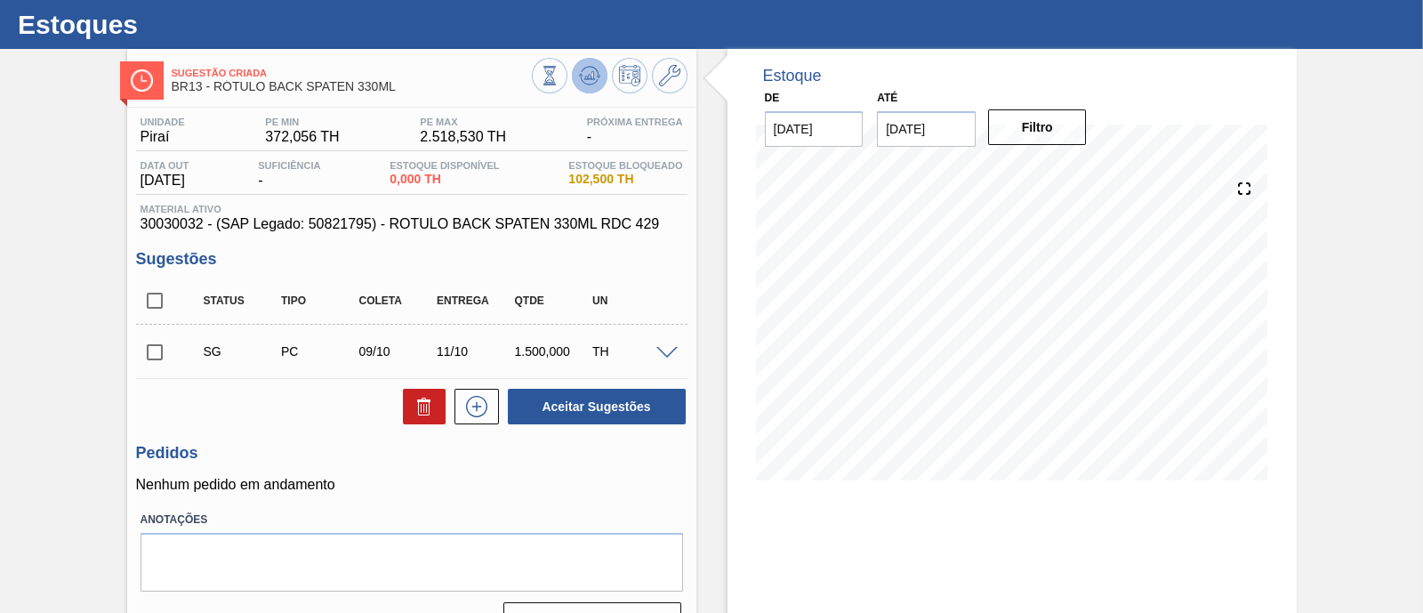
click at [559, 70] on icon at bounding box center [550, 76] width 20 height 20
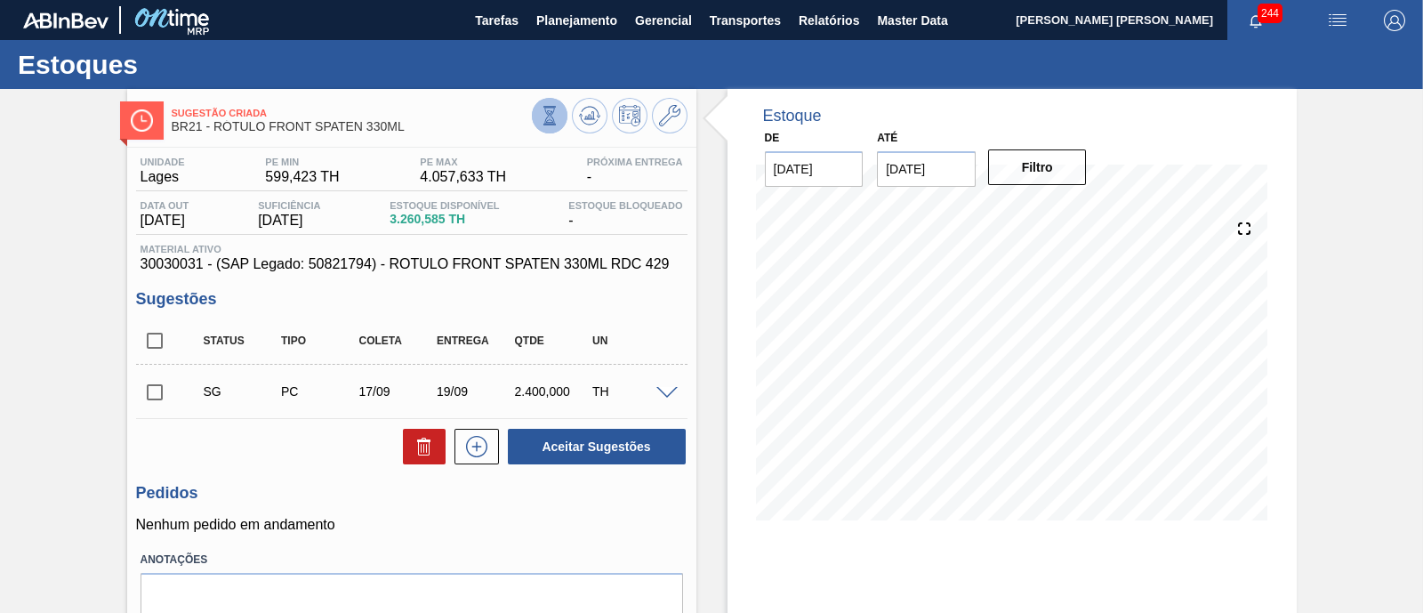
click at [534, 124] on button at bounding box center [550, 116] width 36 height 36
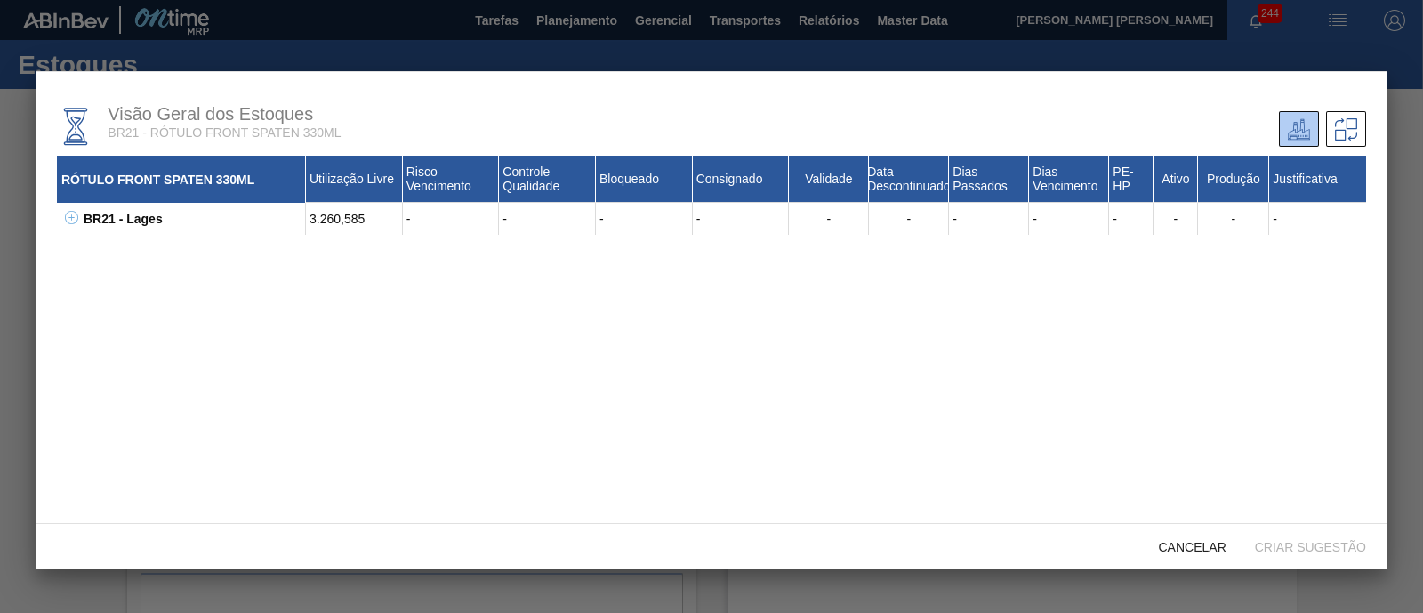
click at [73, 221] on icon at bounding box center [71, 217] width 13 height 13
click at [1191, 554] on div "Cancelar" at bounding box center [1193, 546] width 96 height 33
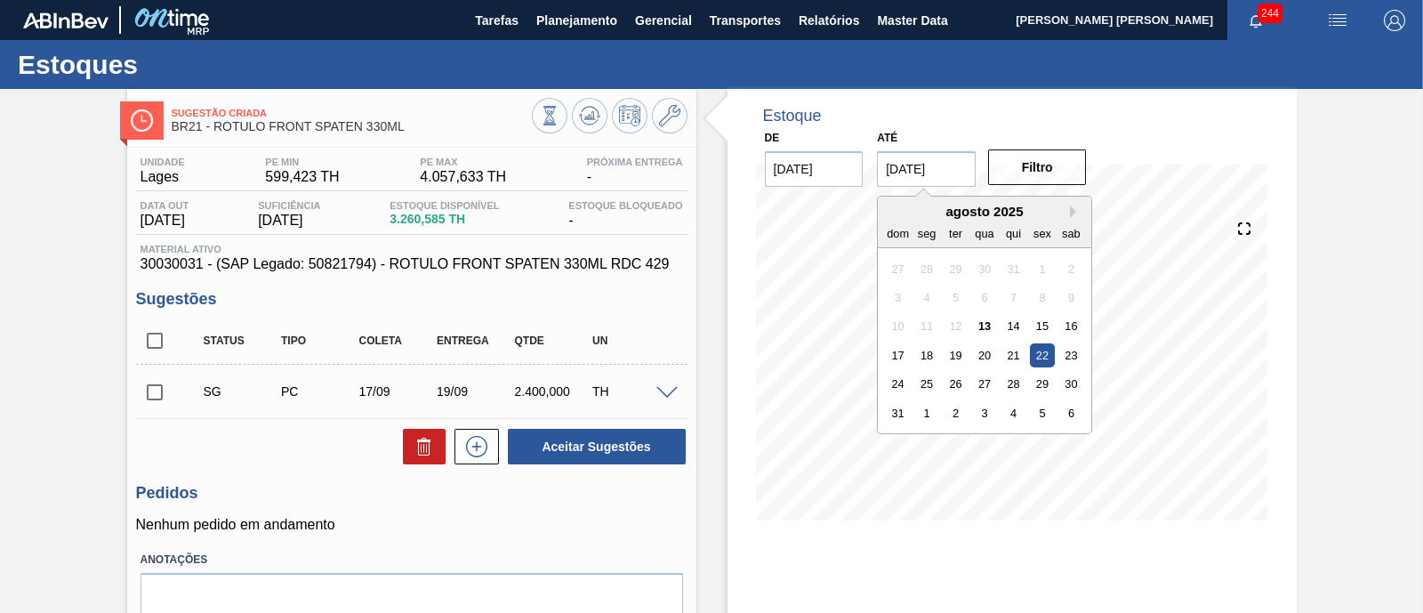
click at [941, 166] on input "22/08/2025" at bounding box center [926, 169] width 99 height 36
click at [1065, 217] on div "agosto 2025" at bounding box center [984, 211] width 213 height 15
click at [1076, 414] on div "6" at bounding box center [1071, 413] width 24 height 24
type input "[DATE]"
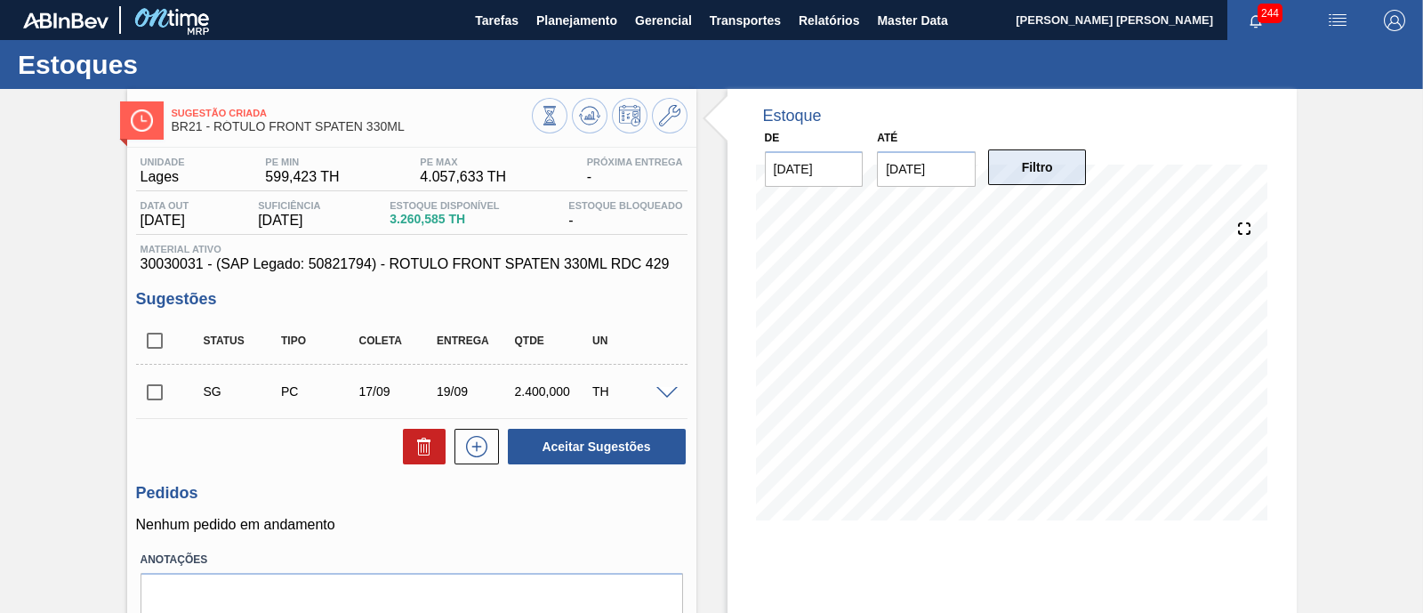
click at [1039, 171] on button "Filtro" at bounding box center [1037, 167] width 99 height 36
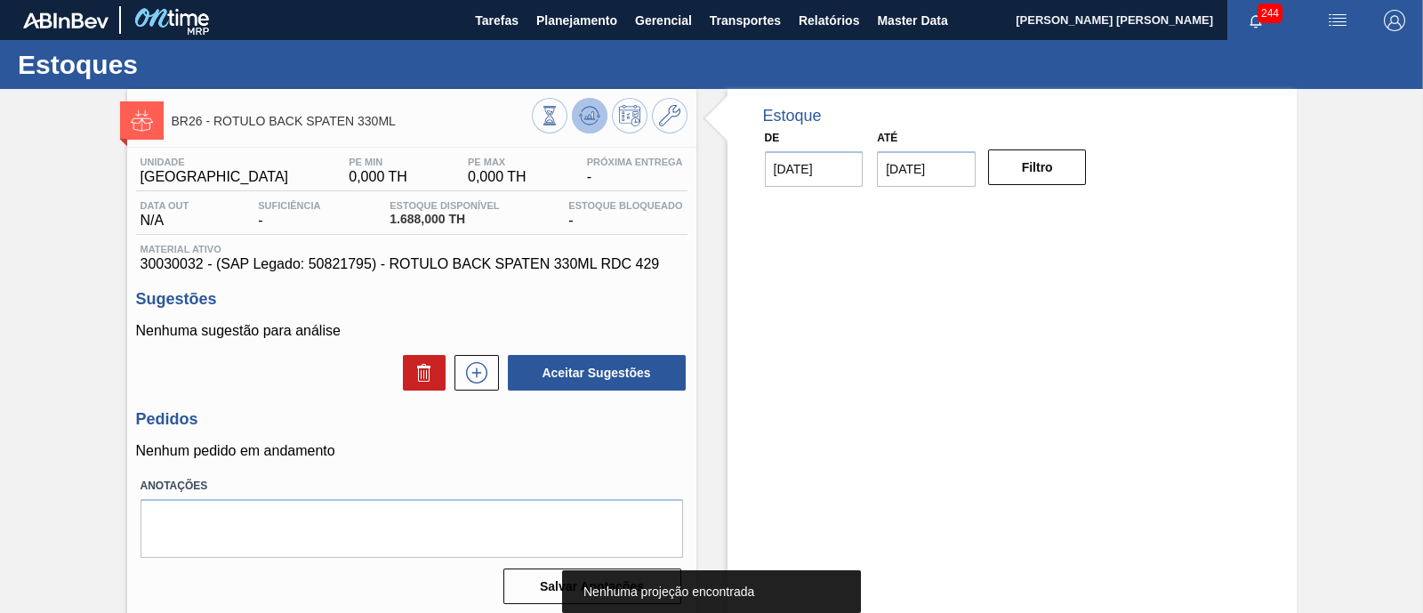
click at [597, 117] on icon at bounding box center [598, 117] width 4 height 3
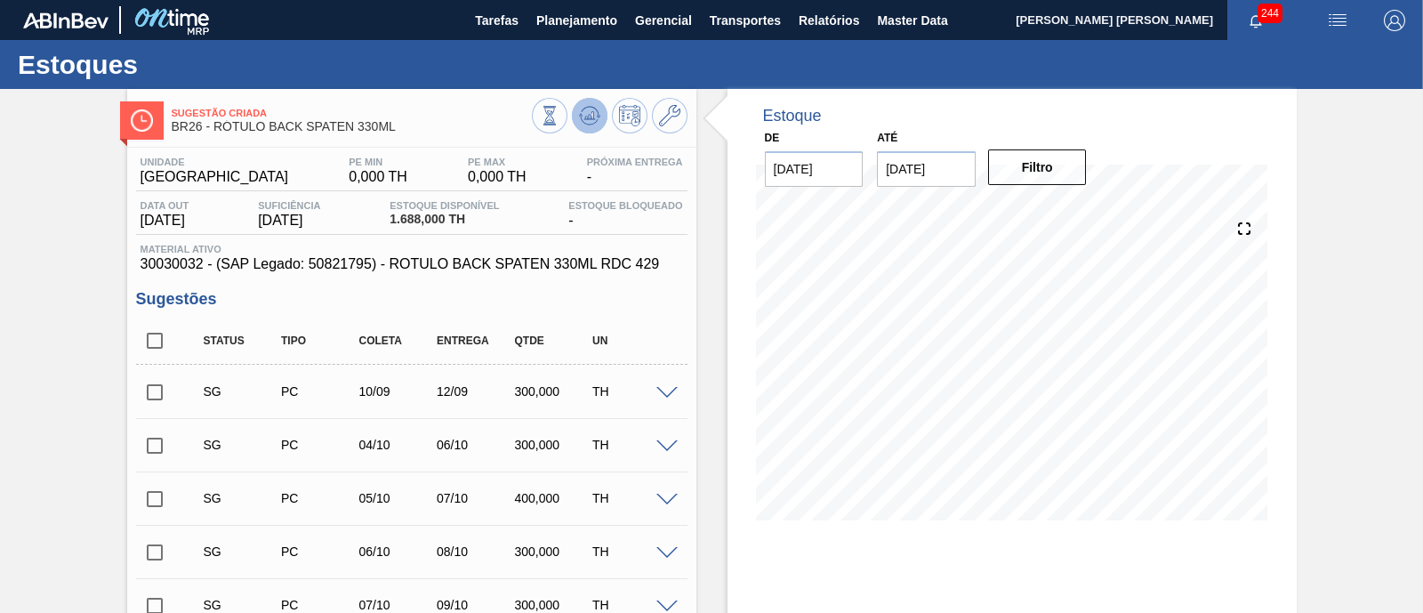
click at [559, 120] on icon at bounding box center [550, 116] width 20 height 20
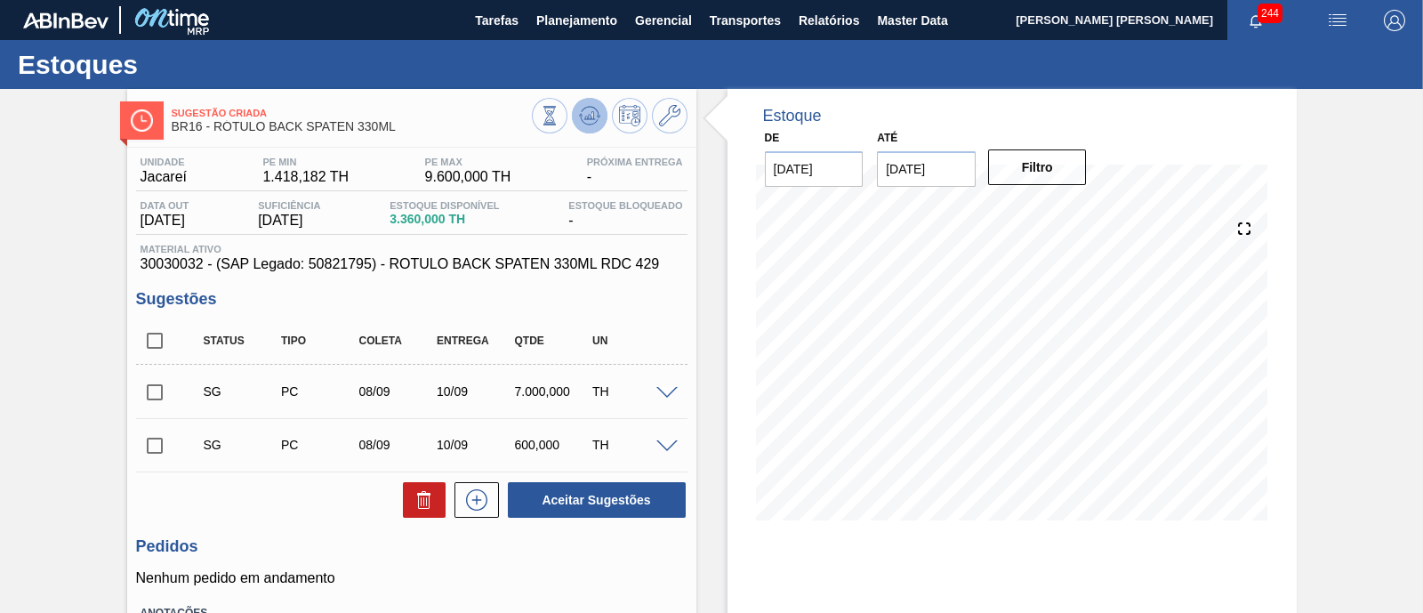
click at [591, 116] on polygon at bounding box center [591, 115] width 1 height 7
